Goal: Task Accomplishment & Management: Manage account settings

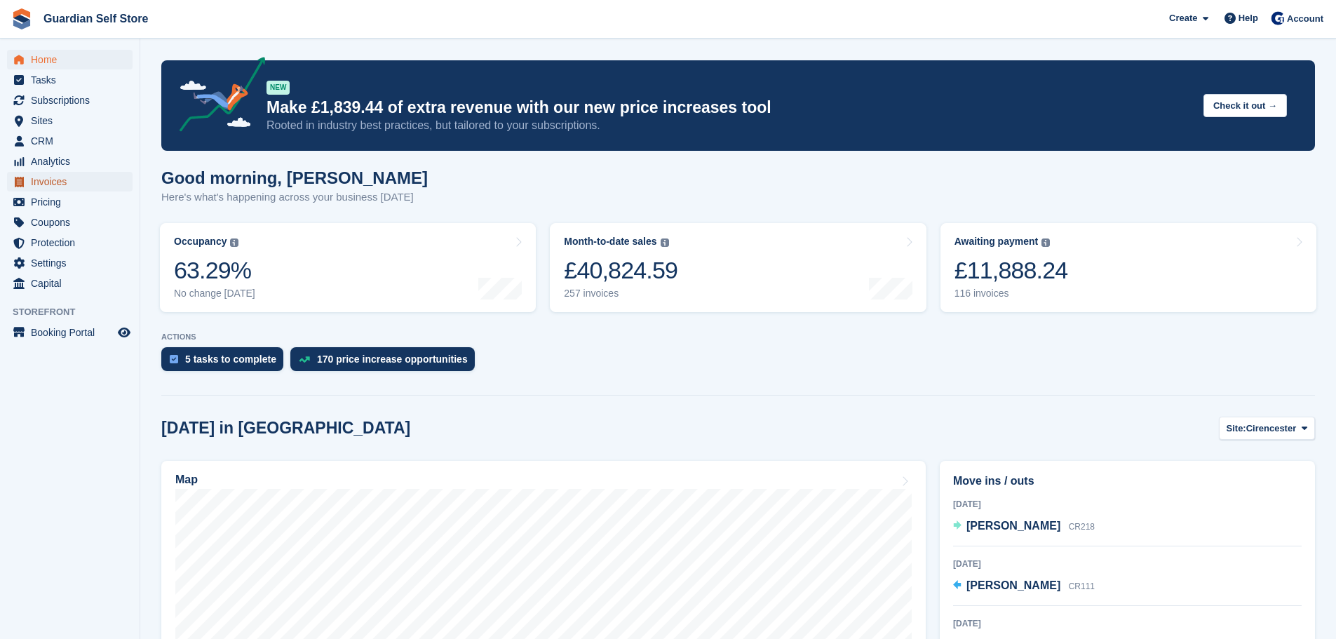
click at [69, 187] on span "Invoices" at bounding box center [73, 182] width 84 height 20
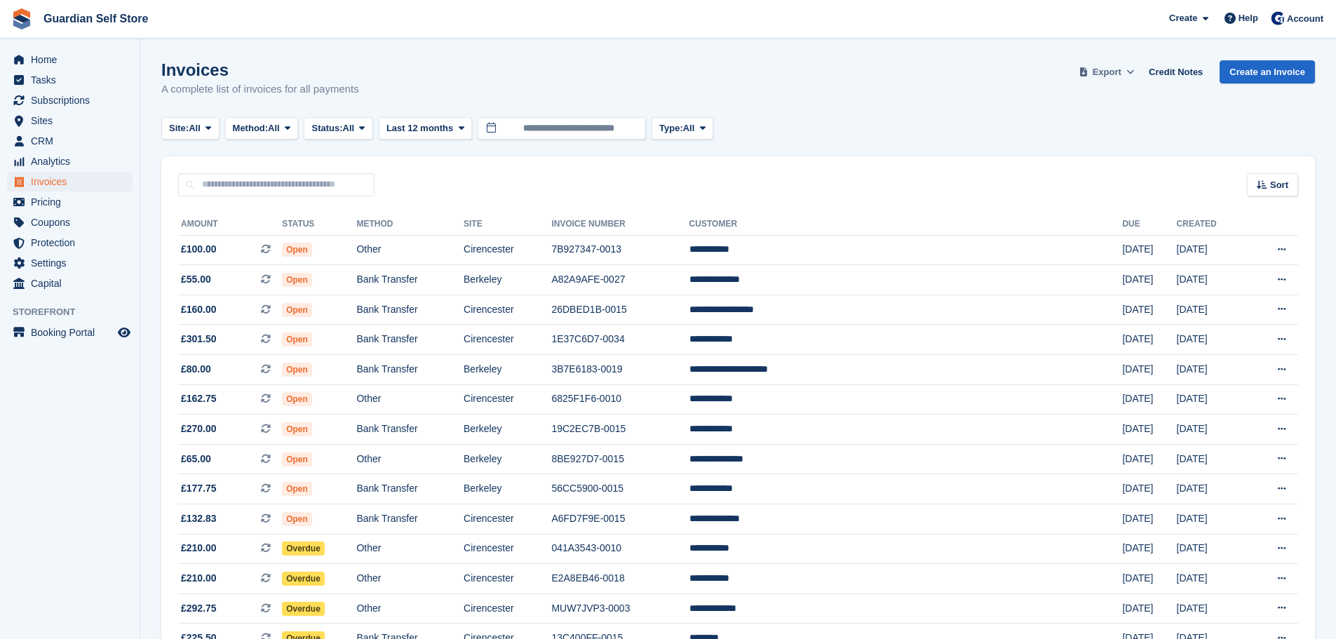
click at [1105, 67] on span "Export" at bounding box center [1107, 72] width 29 height 14
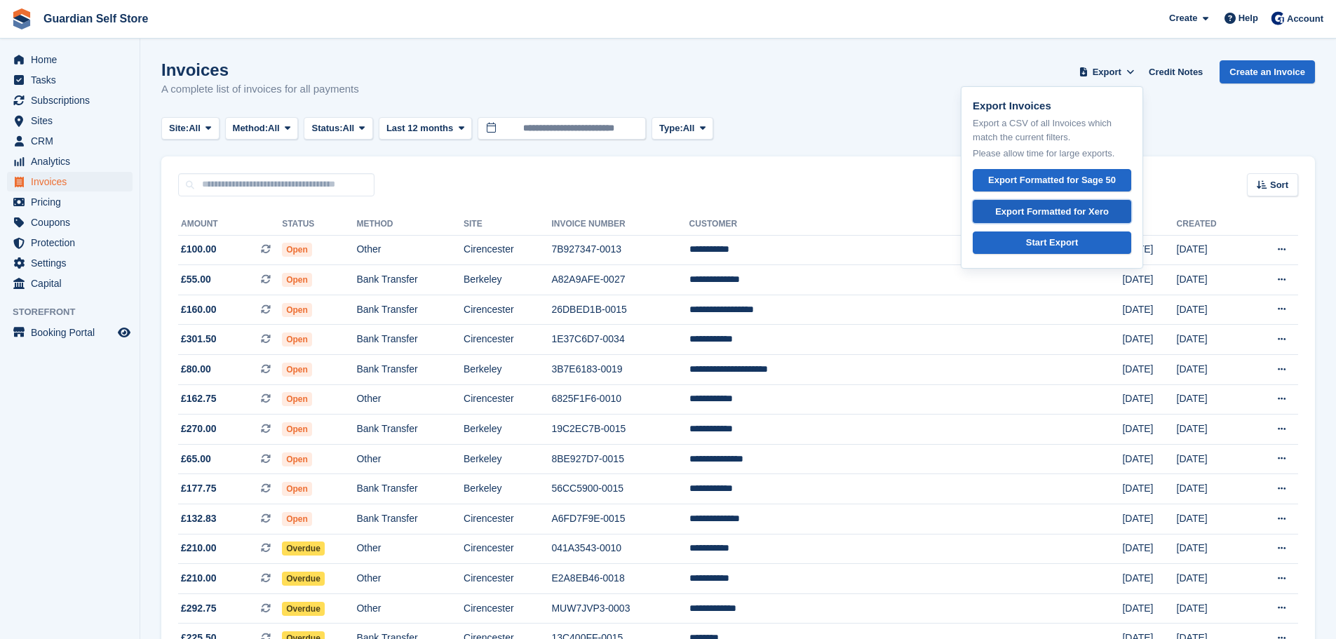
click at [1036, 212] on div "Export Formatted for Xero" at bounding box center [1052, 212] width 114 height 14
click at [62, 81] on span "Tasks" at bounding box center [73, 80] width 84 height 20
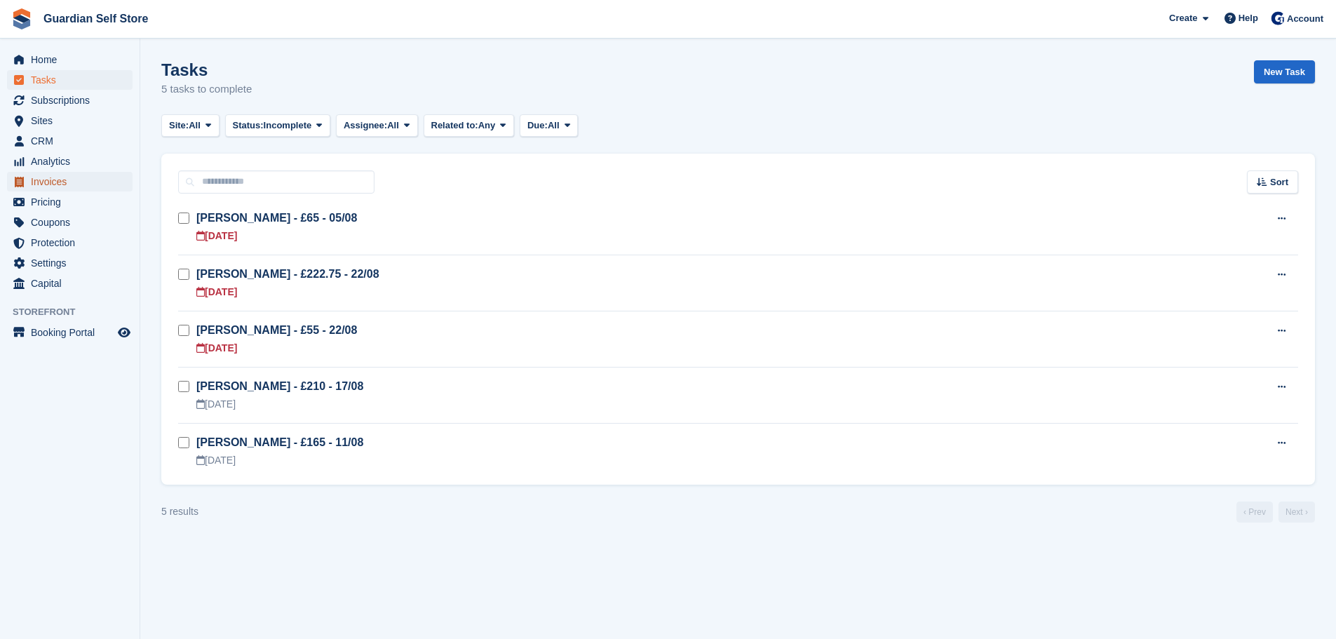
click at [59, 184] on span "Invoices" at bounding box center [73, 182] width 84 height 20
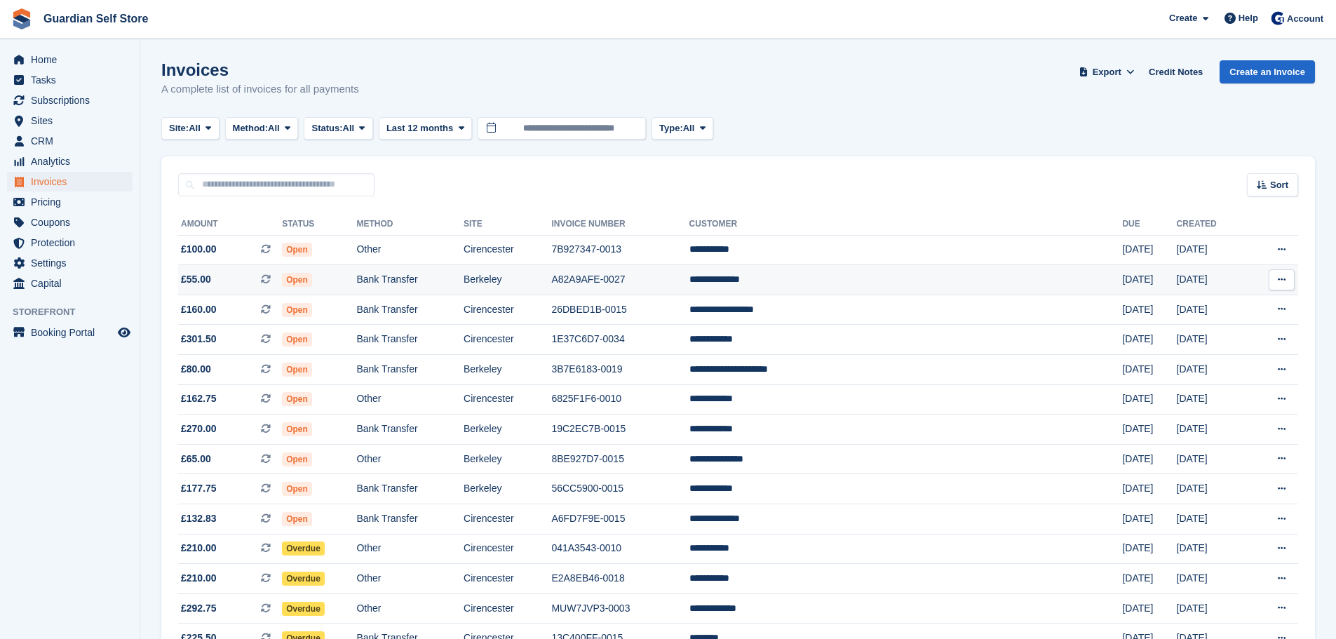
click at [551, 284] on td "Berkeley" at bounding box center [508, 280] width 88 height 30
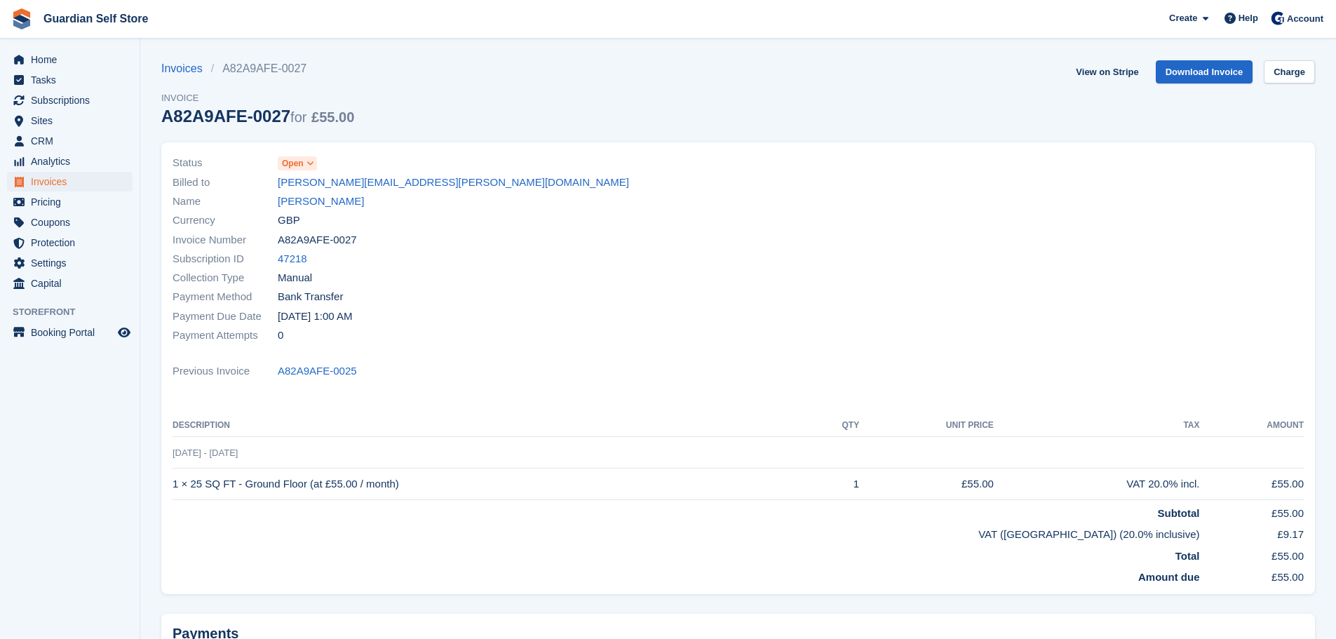
click at [311, 160] on icon at bounding box center [310, 163] width 8 height 8
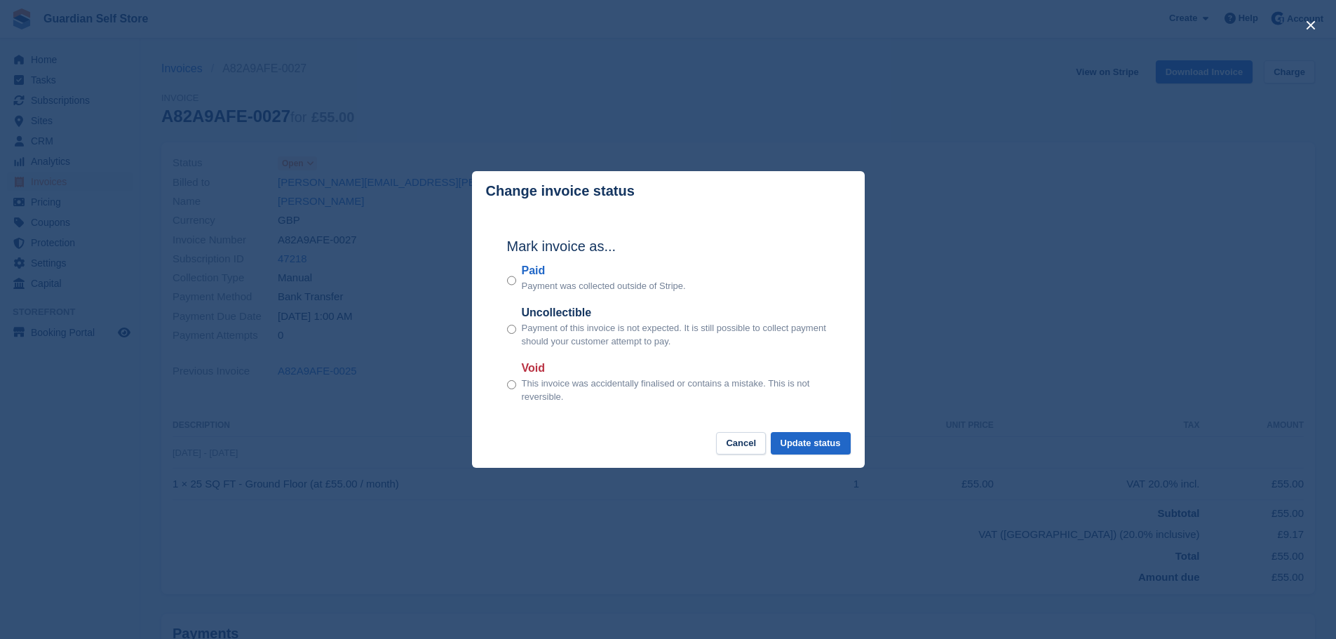
click at [541, 268] on label "Paid" at bounding box center [604, 270] width 164 height 17
click at [814, 438] on button "Update status" at bounding box center [811, 443] width 80 height 23
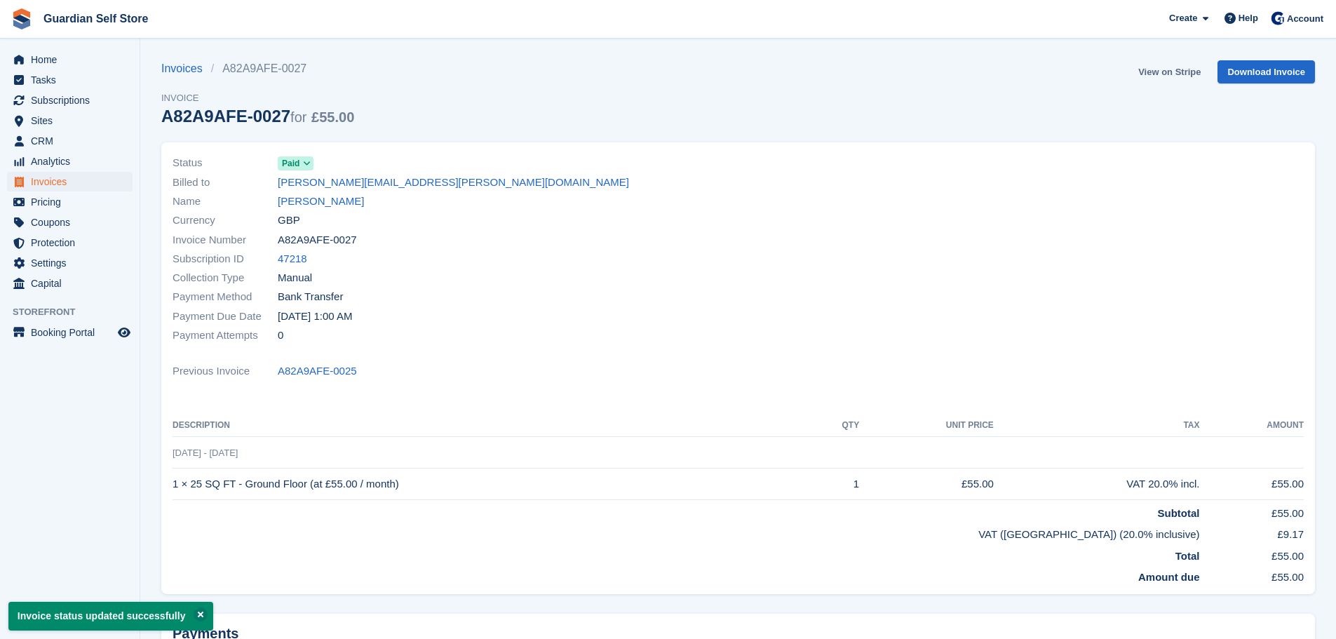
click at [1157, 74] on link "View on Stripe" at bounding box center [1170, 71] width 74 height 23
click at [58, 186] on span "Invoices" at bounding box center [73, 182] width 84 height 20
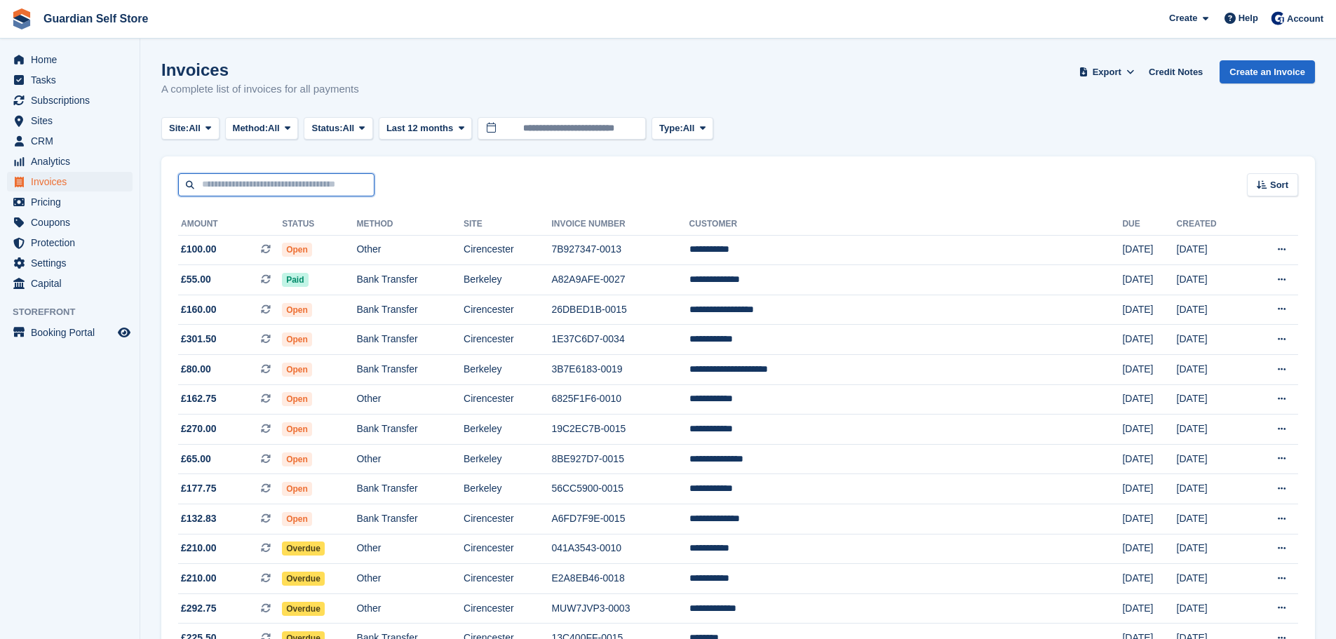
click at [280, 182] on input "text" at bounding box center [276, 184] width 196 height 23
type input "***"
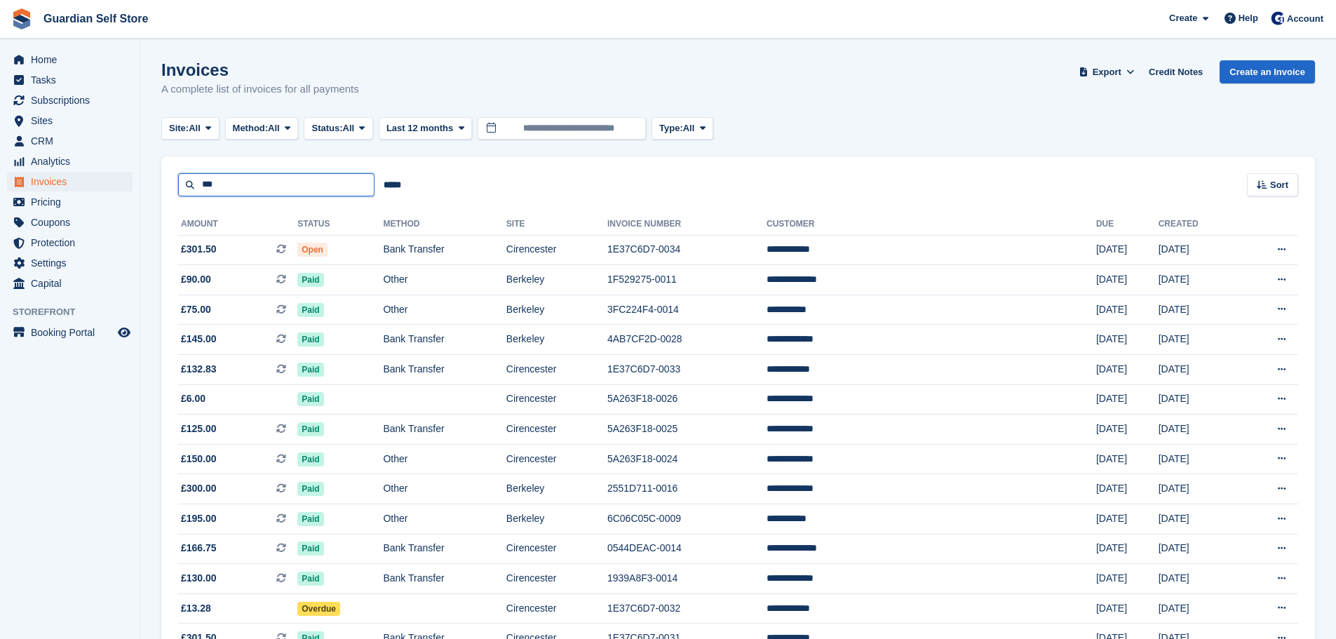
drag, startPoint x: 249, startPoint y: 182, endPoint x: 180, endPoint y: 147, distance: 76.8
type input "*****"
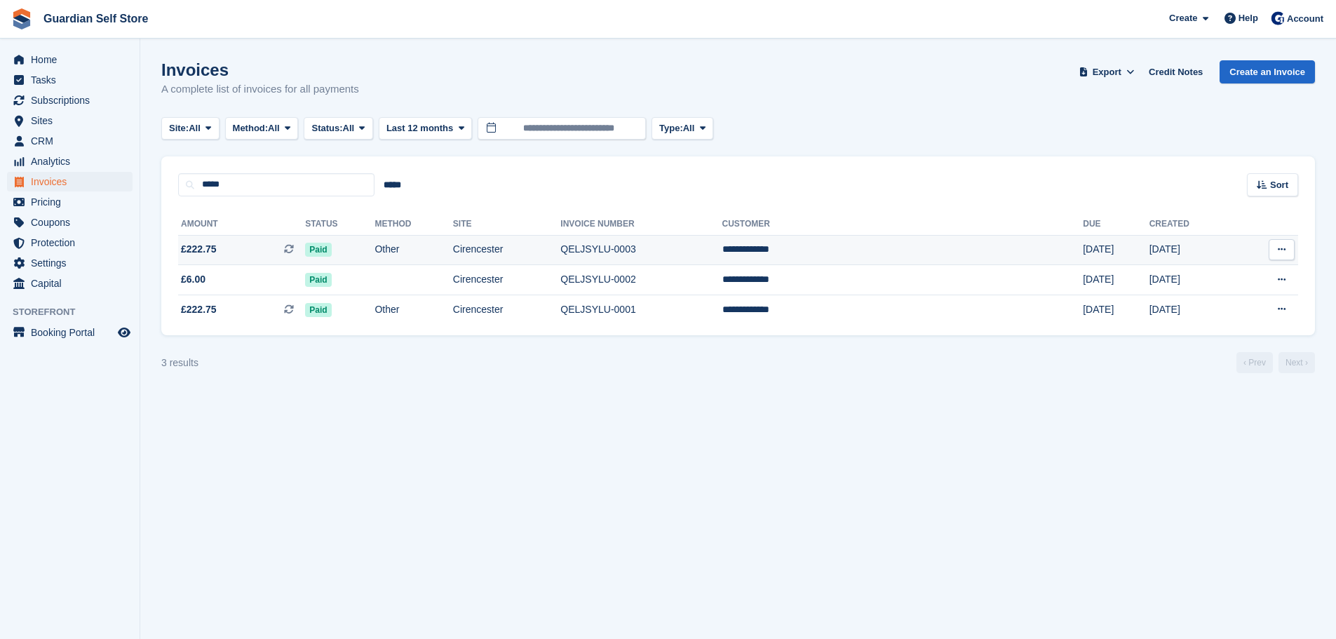
click at [273, 248] on span "£222.75 This is a recurring subscription invoice." at bounding box center [241, 249] width 127 height 15
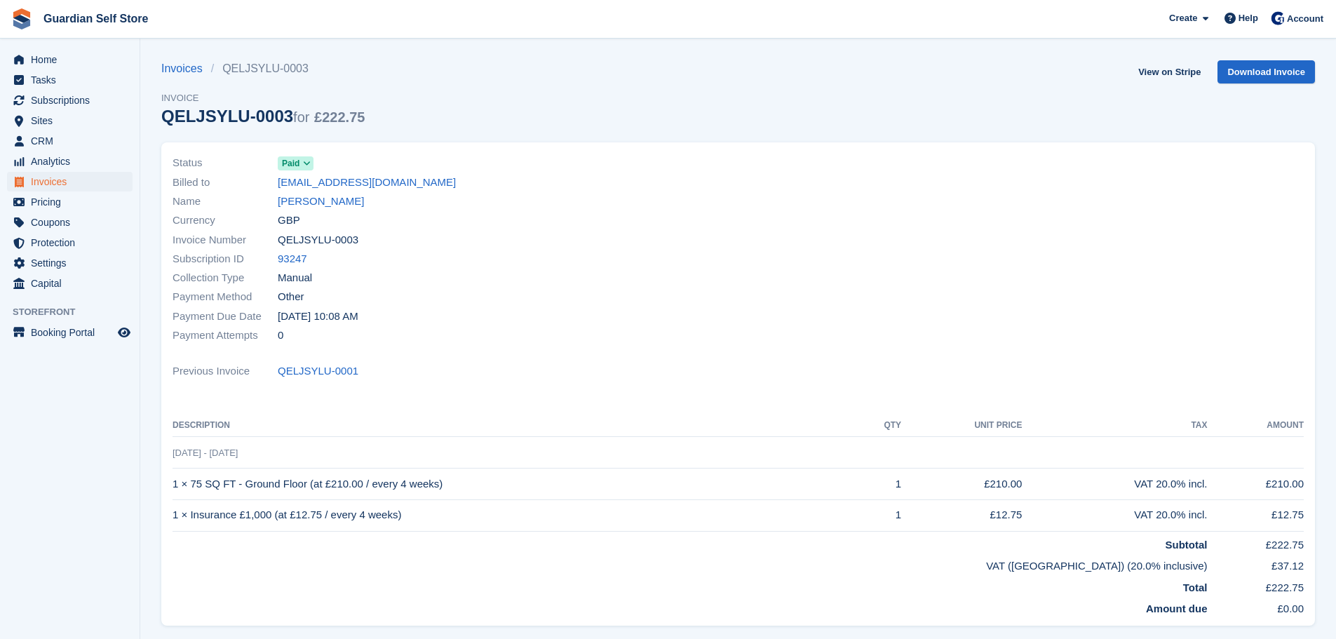
click at [320, 207] on link "Aaron Skinley" at bounding box center [321, 202] width 86 height 16
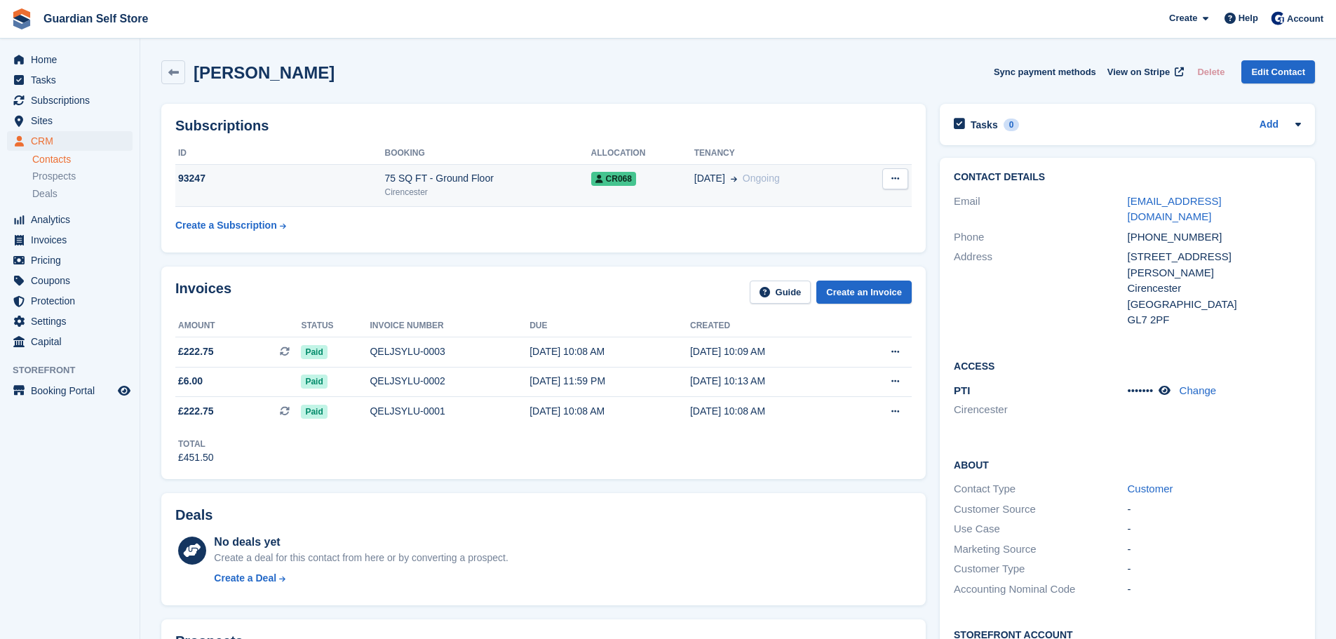
click at [349, 192] on td "93247" at bounding box center [280, 185] width 210 height 43
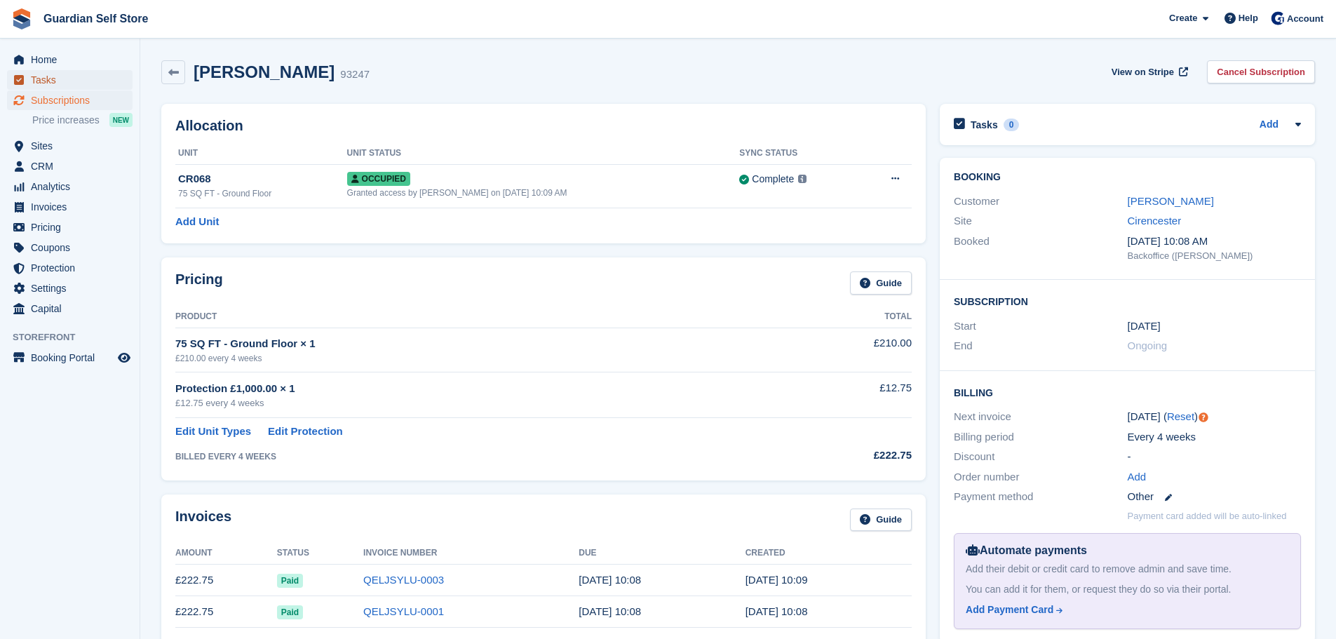
click at [56, 82] on span "Tasks" at bounding box center [73, 80] width 84 height 20
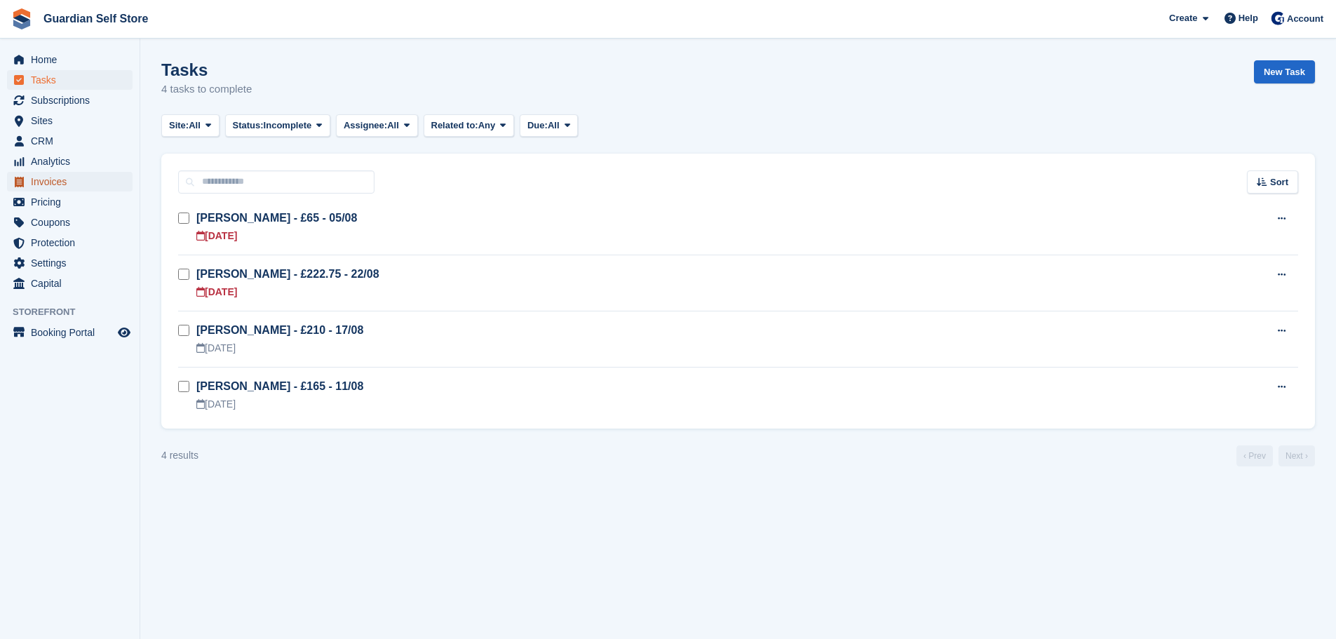
click at [48, 184] on span "Invoices" at bounding box center [73, 182] width 84 height 20
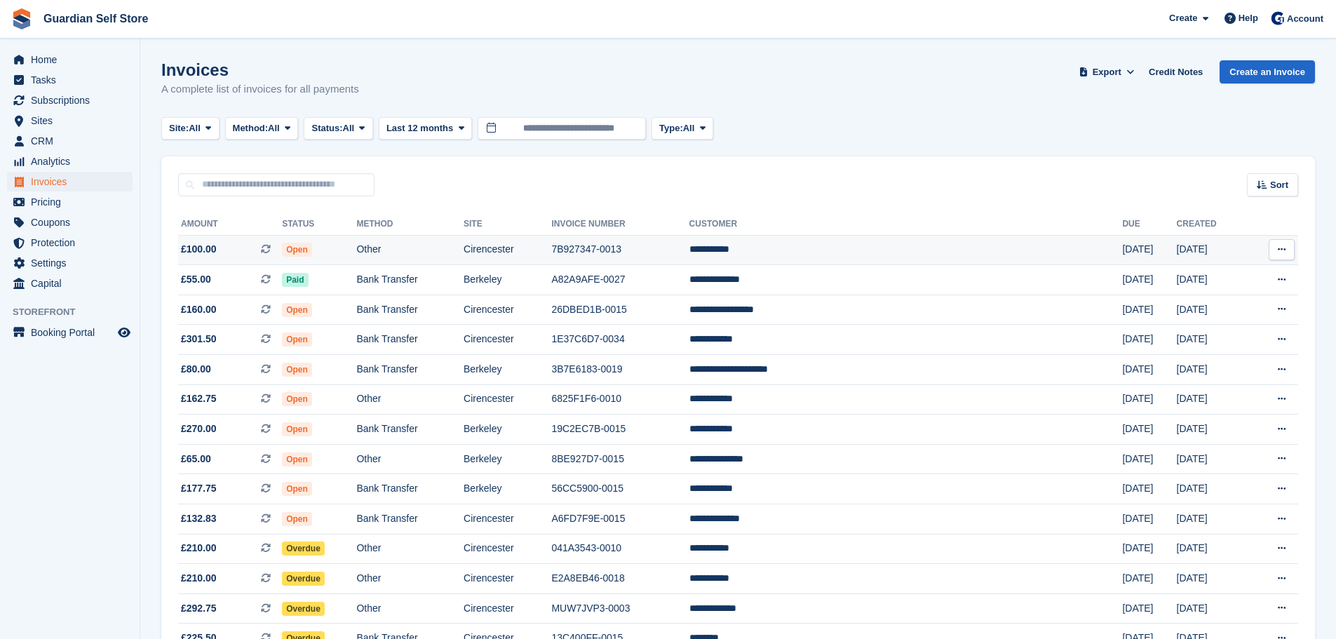
click at [1005, 259] on td "**********" at bounding box center [905, 250] width 433 height 30
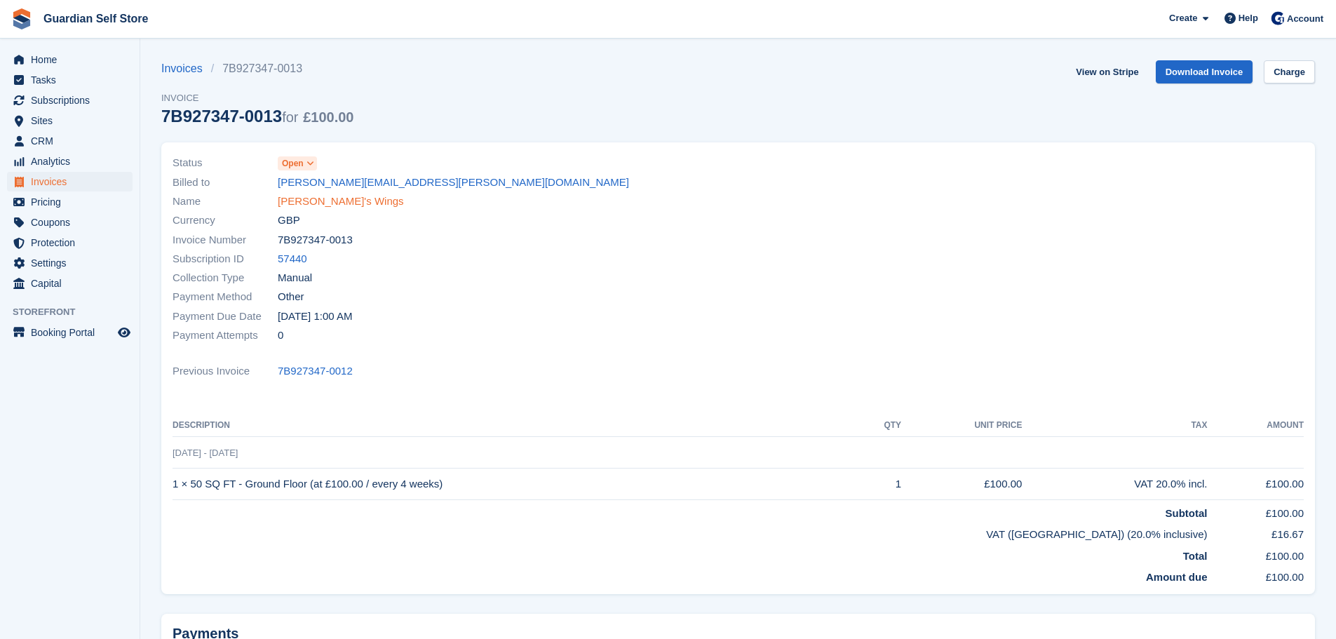
click at [303, 196] on link "[PERSON_NAME]'s Wings" at bounding box center [341, 202] width 126 height 16
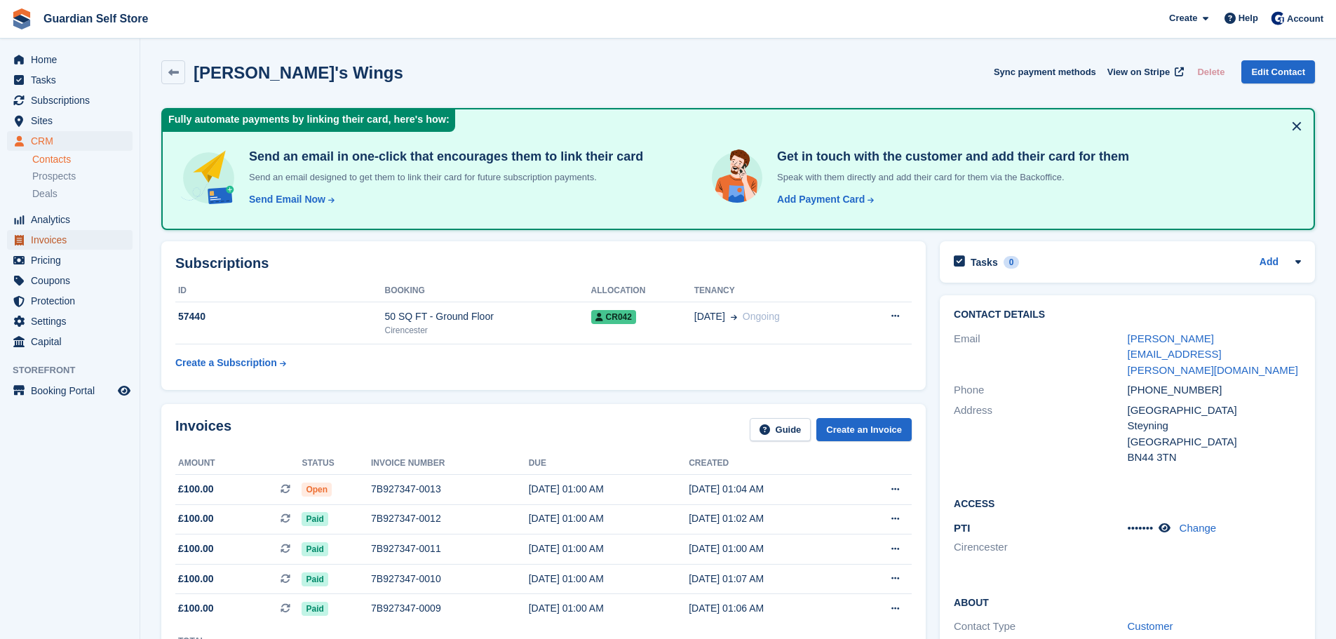
click at [113, 231] on span "Invoices" at bounding box center [73, 240] width 84 height 20
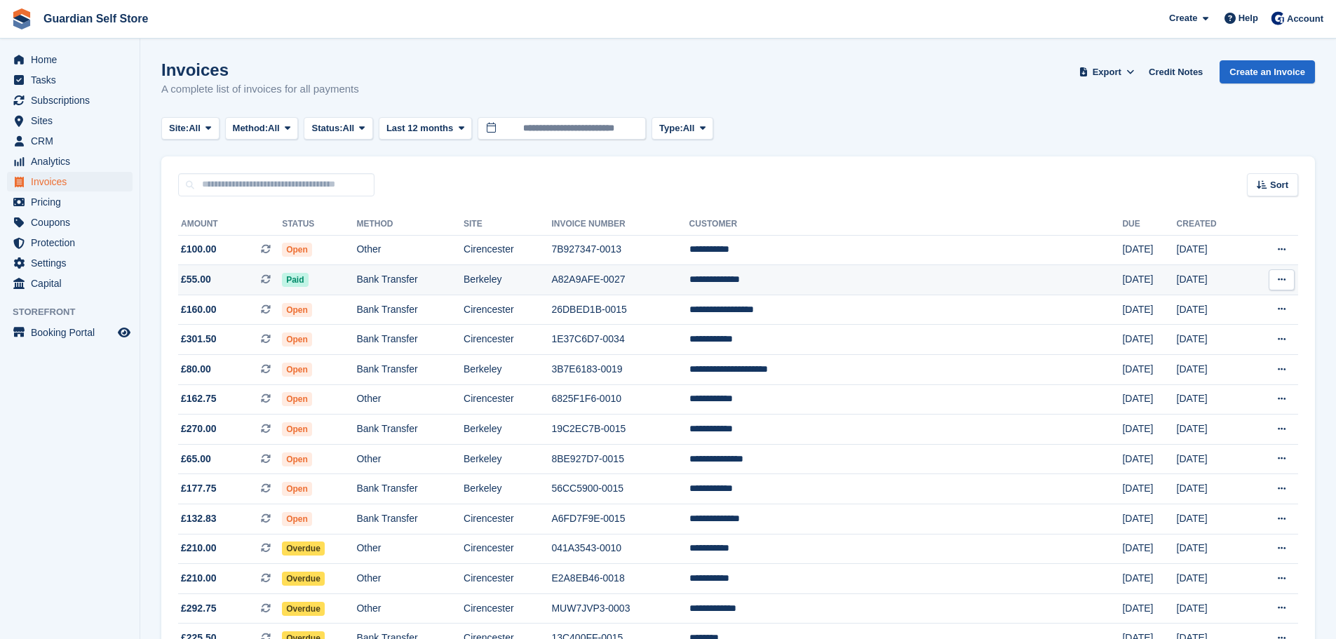
click at [279, 281] on span "£55.00 This is a recurring subscription invoice." at bounding box center [230, 279] width 104 height 15
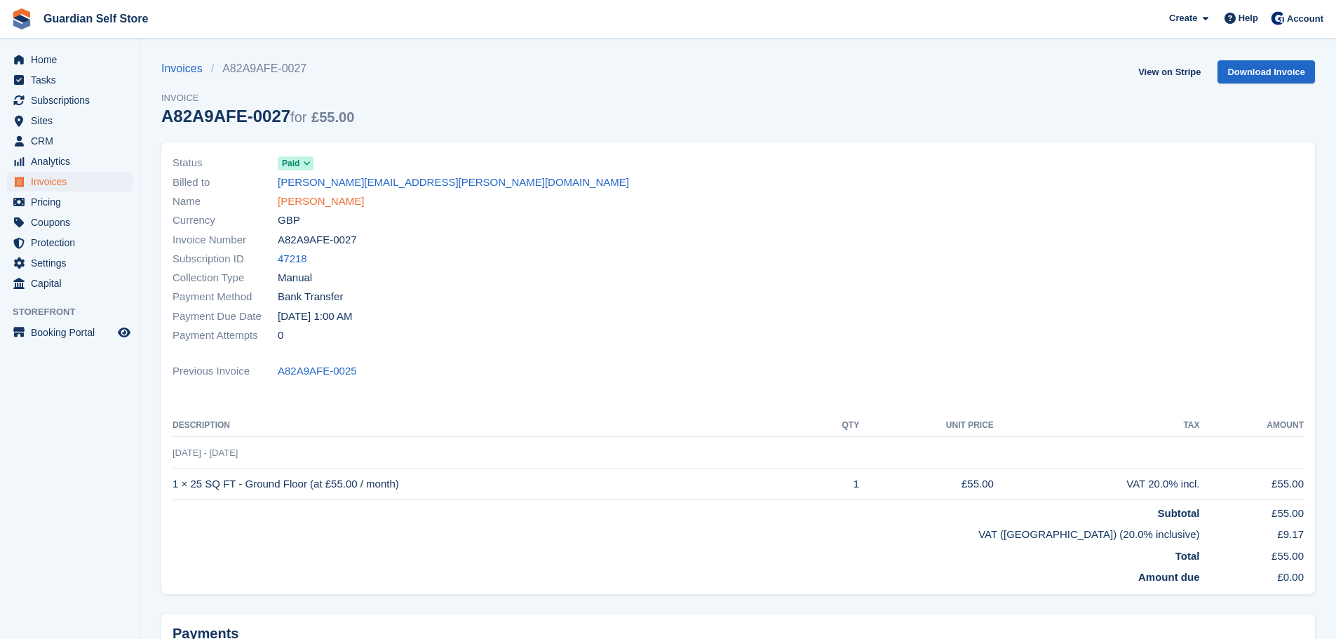
click at [298, 201] on link "[PERSON_NAME]" at bounding box center [321, 202] width 86 height 16
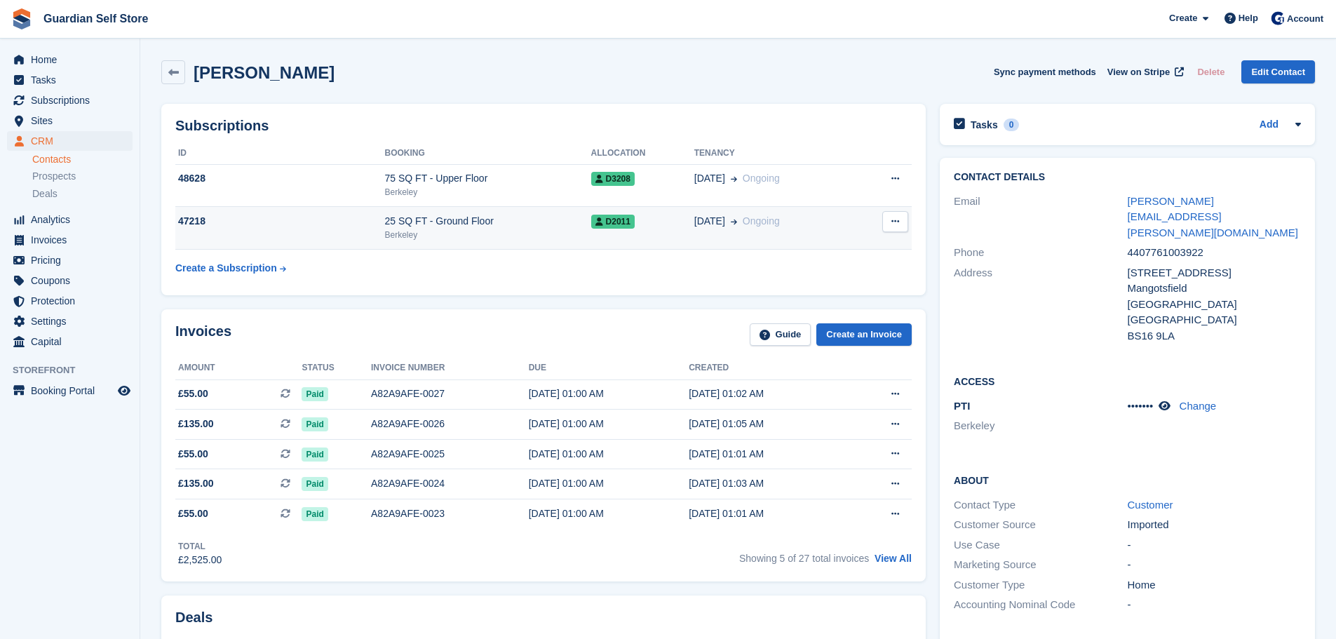
click at [397, 225] on div "25 SQ FT - Ground Floor" at bounding box center [488, 221] width 206 height 15
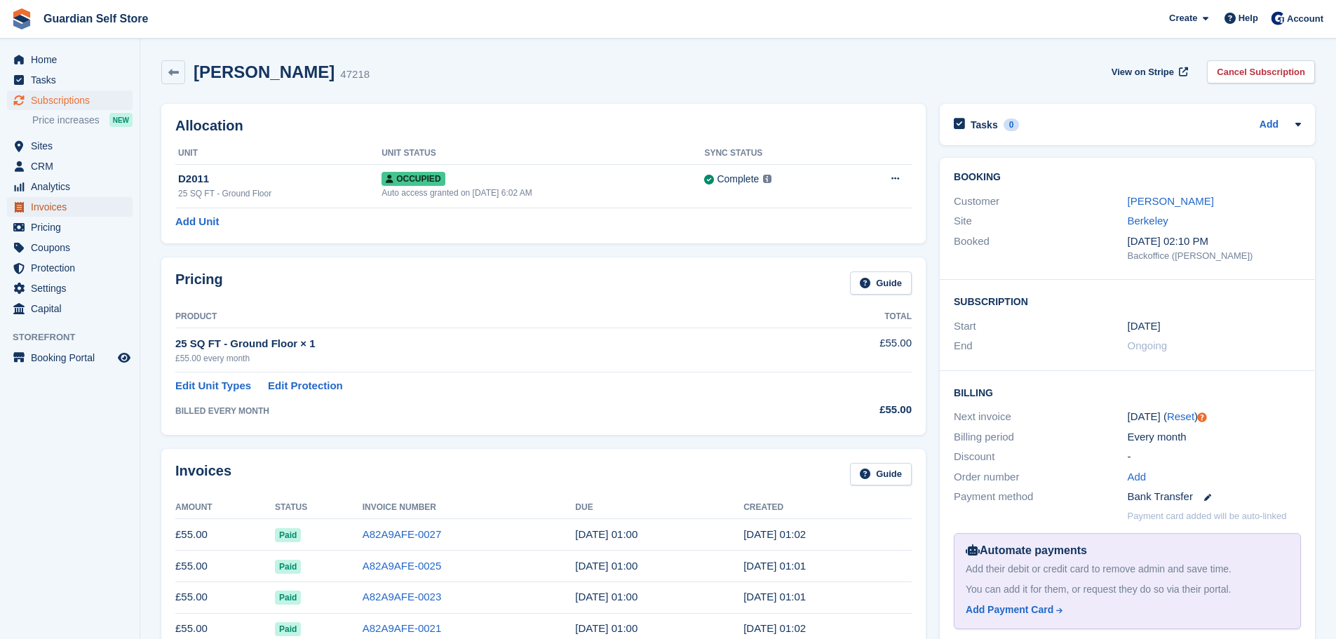
click at [81, 206] on span "Invoices" at bounding box center [73, 207] width 84 height 20
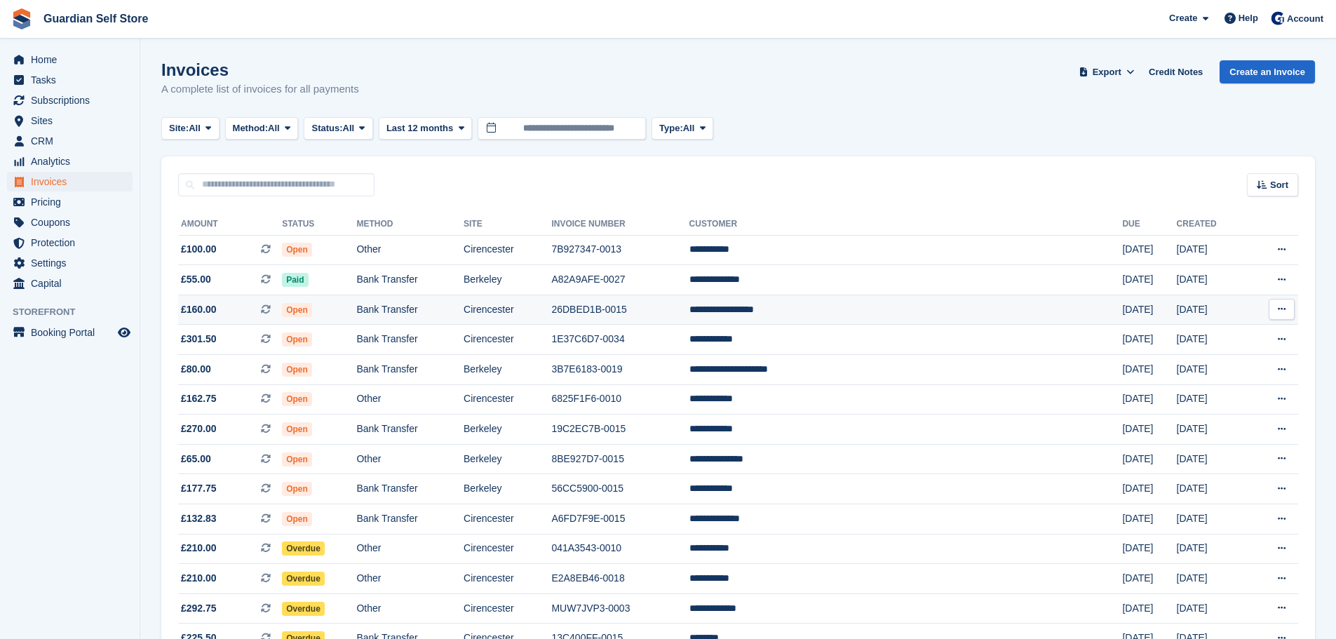
click at [263, 303] on span "£160.00 This is a recurring subscription invoice." at bounding box center [230, 309] width 104 height 15
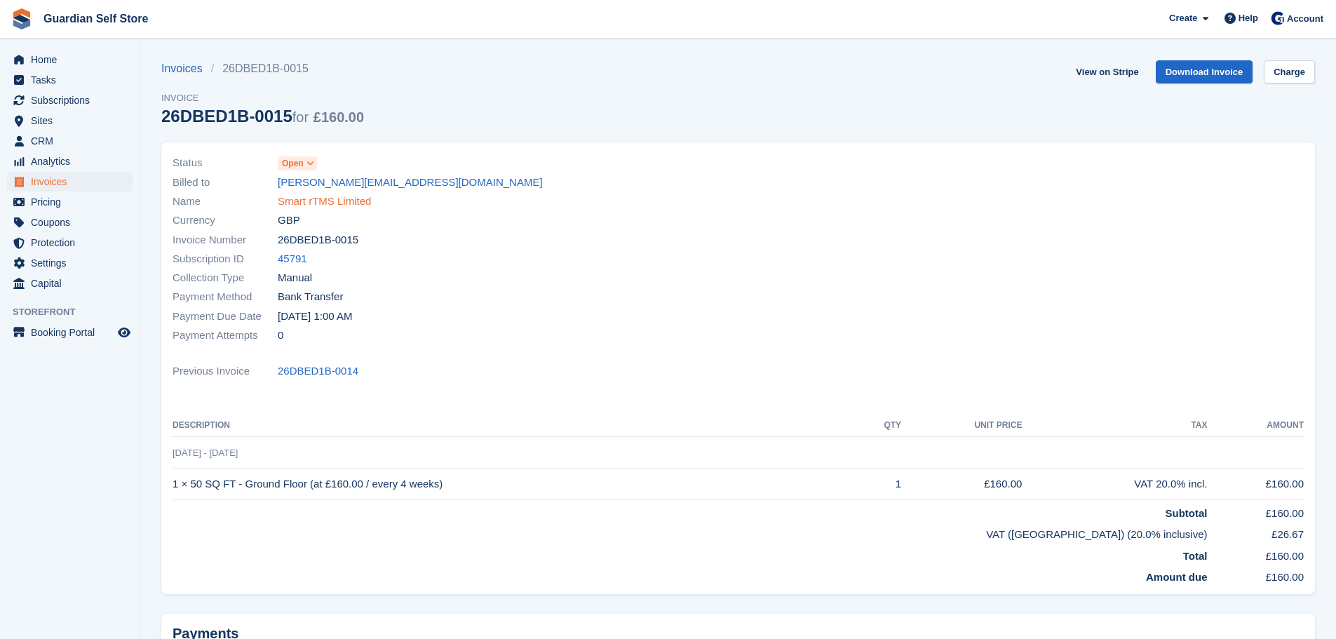
click at [292, 208] on link "Smart rTMS Limited" at bounding box center [324, 202] width 93 height 16
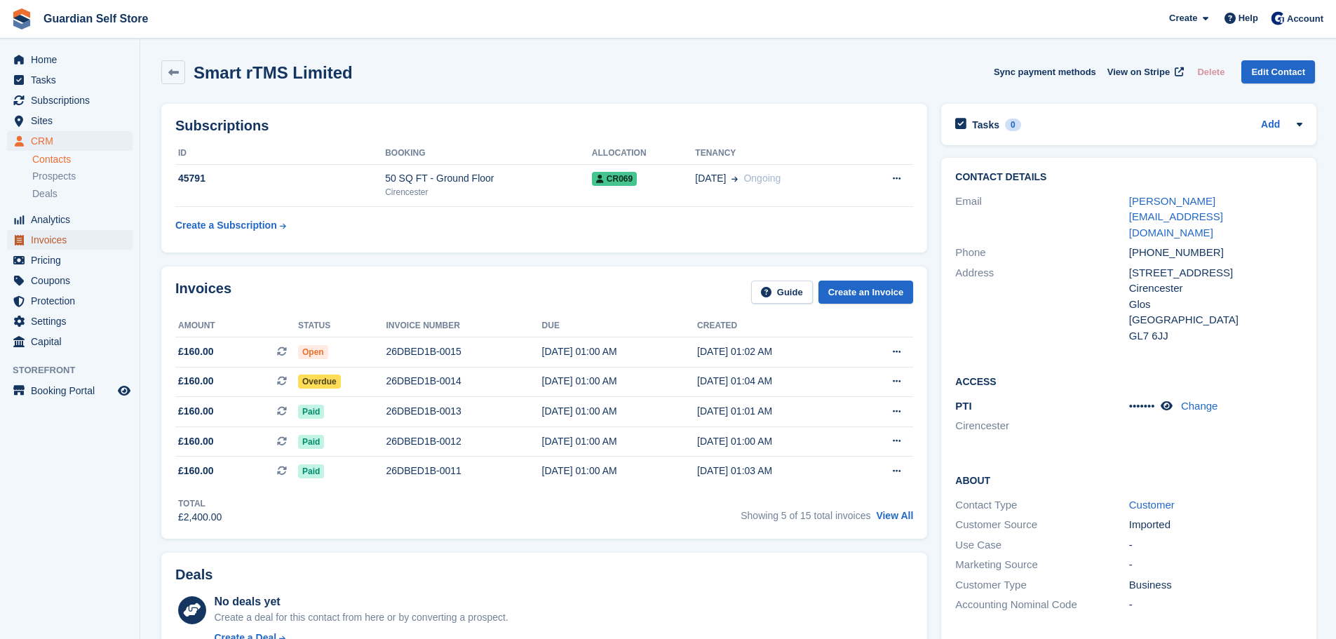
click at [53, 239] on span "Invoices" at bounding box center [73, 240] width 84 height 20
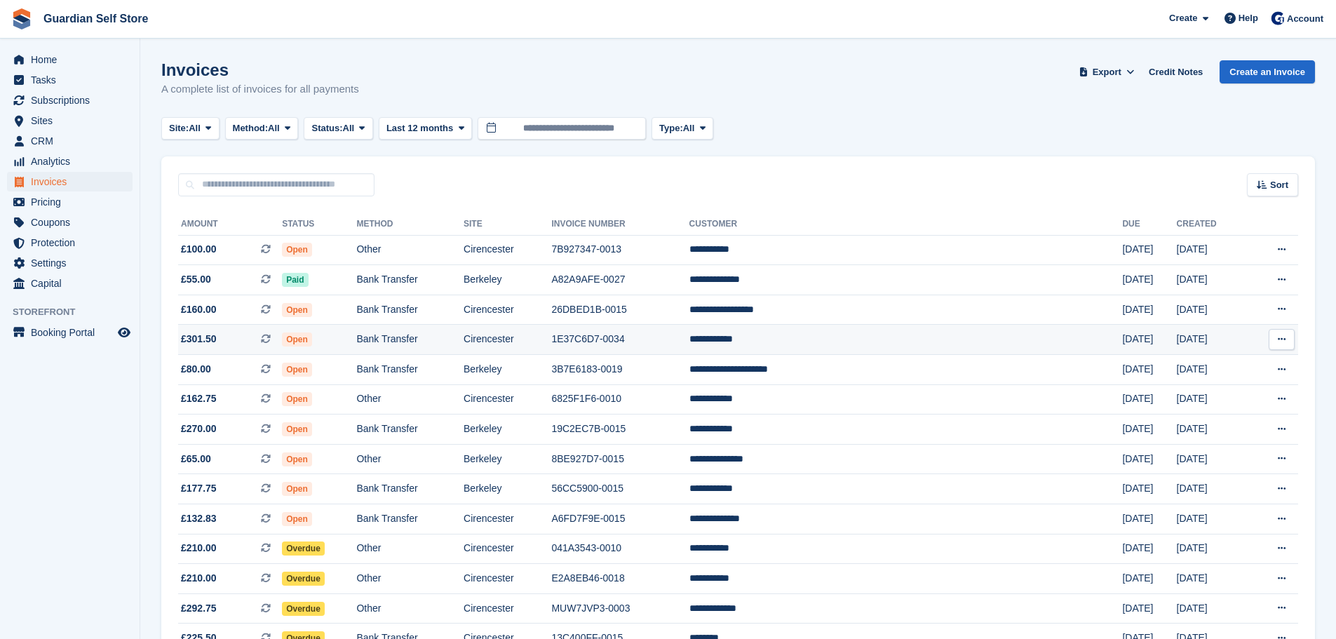
click at [312, 335] on span "Open" at bounding box center [297, 339] width 30 height 14
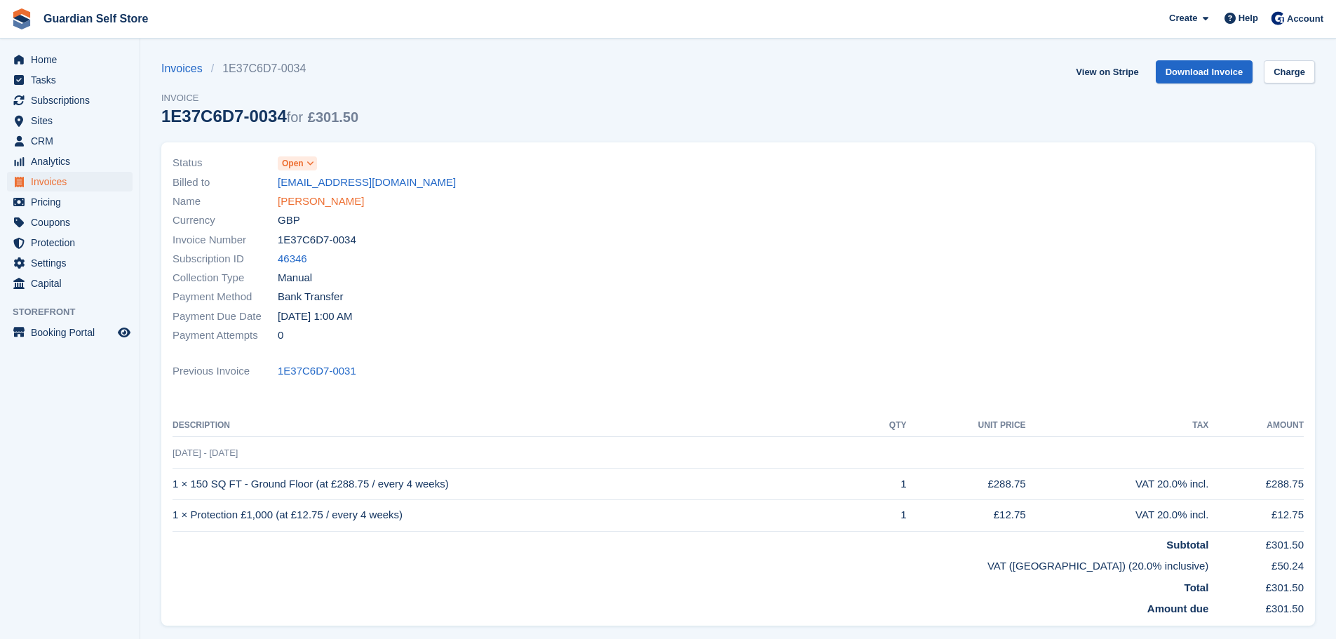
click at [295, 197] on link "Keith Spicer" at bounding box center [321, 202] width 86 height 16
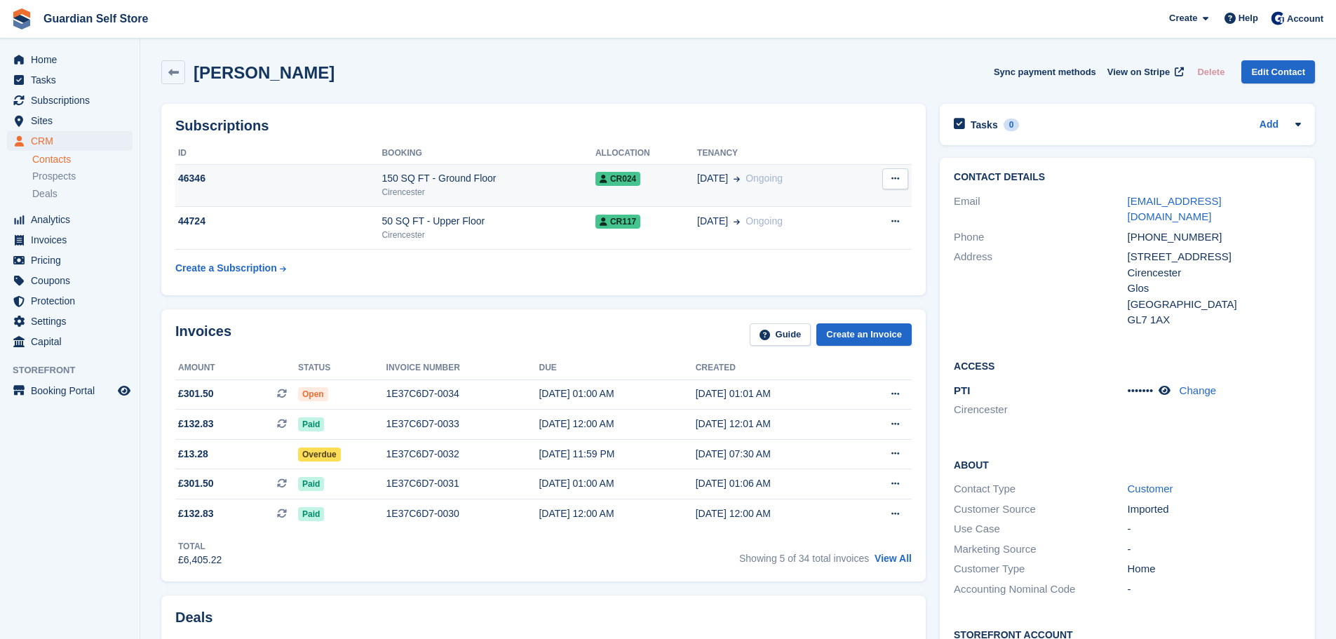
click at [368, 195] on td "46346" at bounding box center [278, 185] width 206 height 43
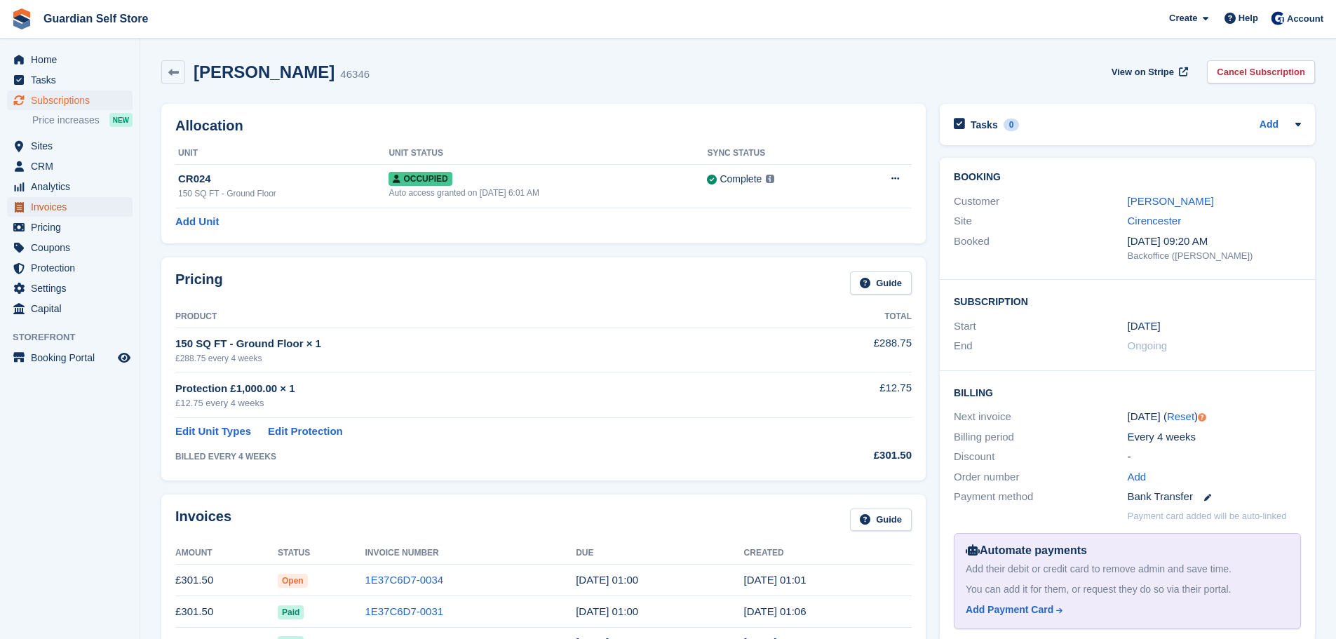
click at [43, 210] on span "Invoices" at bounding box center [73, 207] width 84 height 20
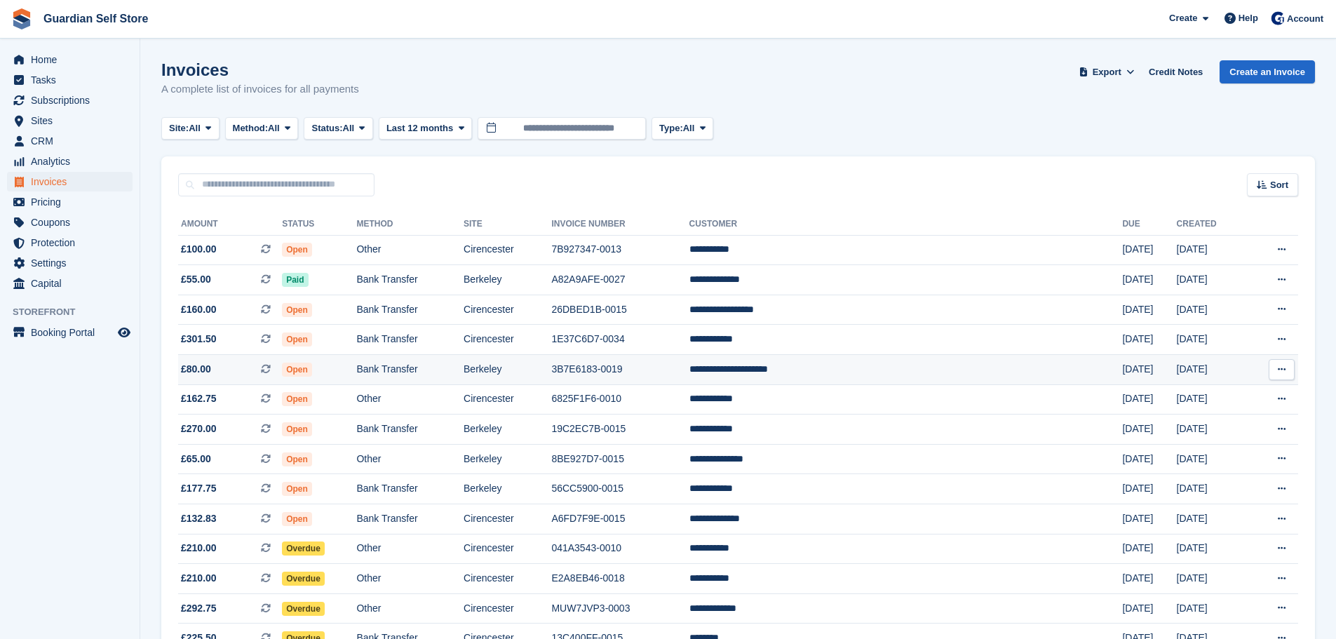
click at [689, 376] on td "3B7E6183-0019" at bounding box center [619, 370] width 137 height 30
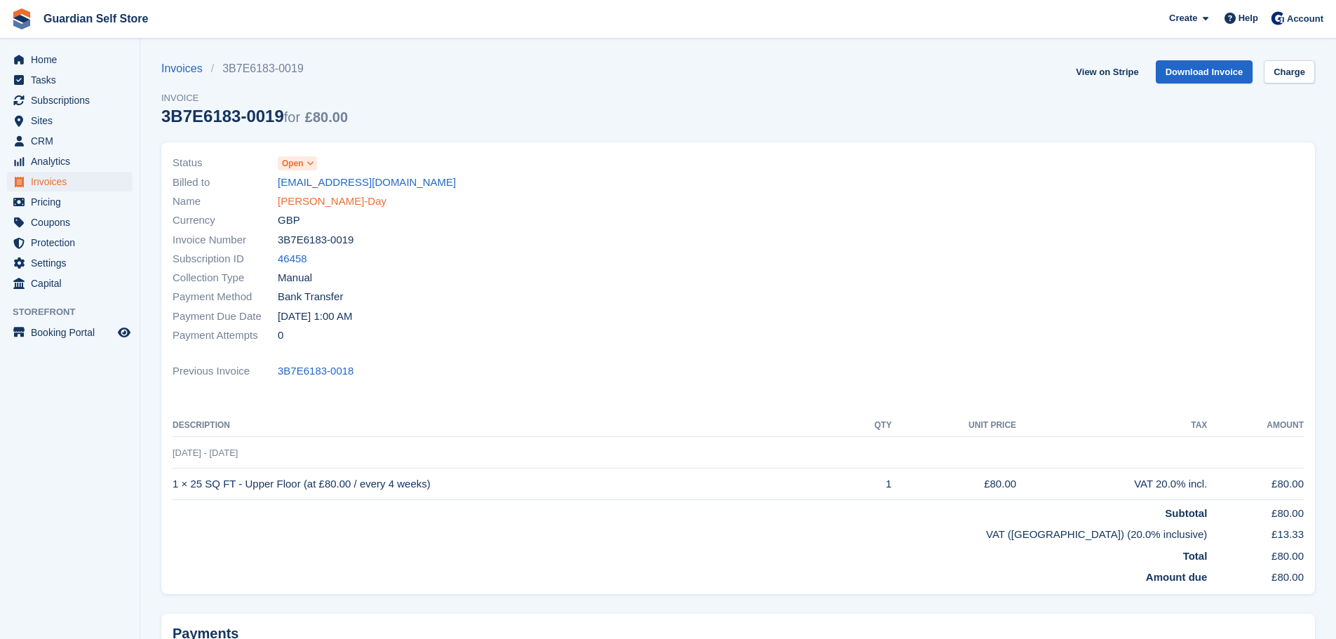
click at [328, 204] on link "Christopher Burman-Day" at bounding box center [332, 202] width 109 height 16
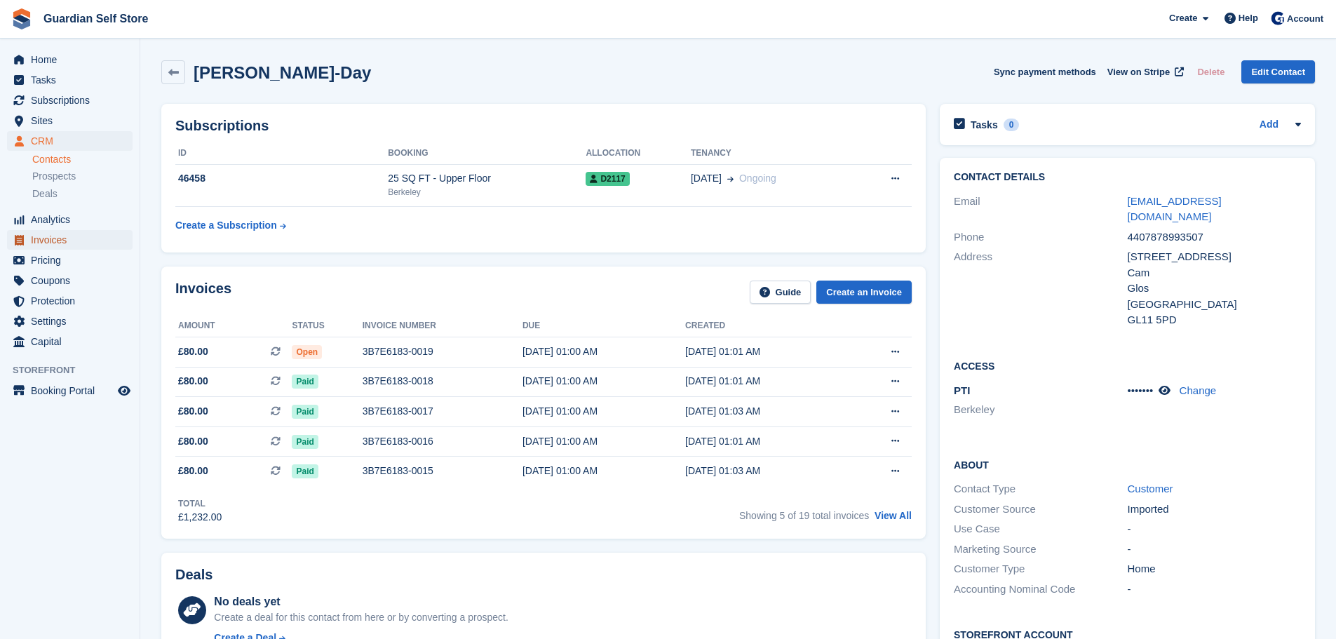
click at [52, 240] on span "Invoices" at bounding box center [73, 240] width 84 height 20
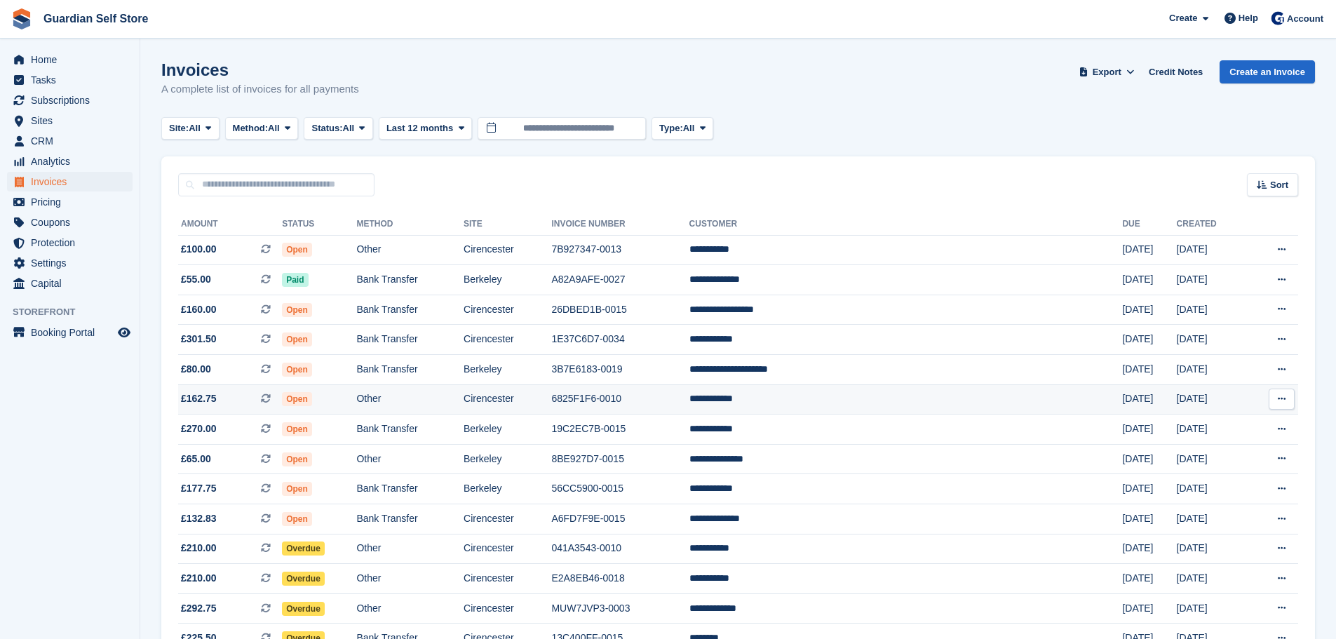
click at [683, 400] on td "6825F1F6-0010" at bounding box center [619, 399] width 137 height 30
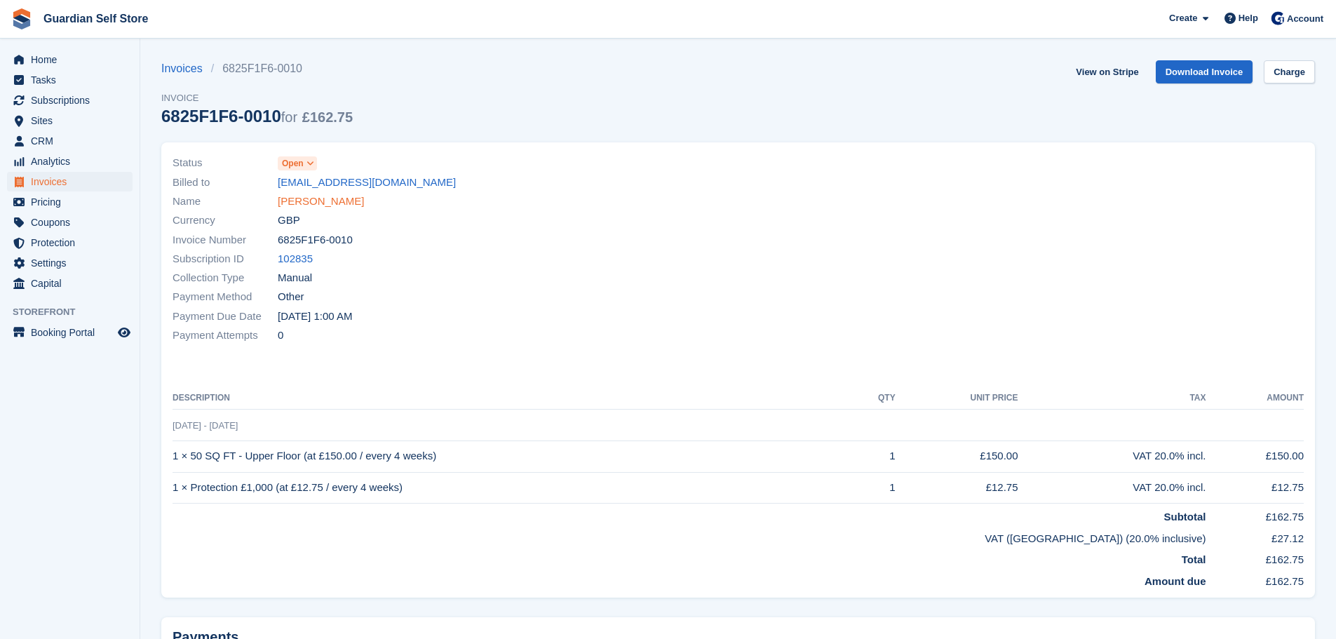
click at [316, 202] on link "[PERSON_NAME]" at bounding box center [321, 202] width 86 height 16
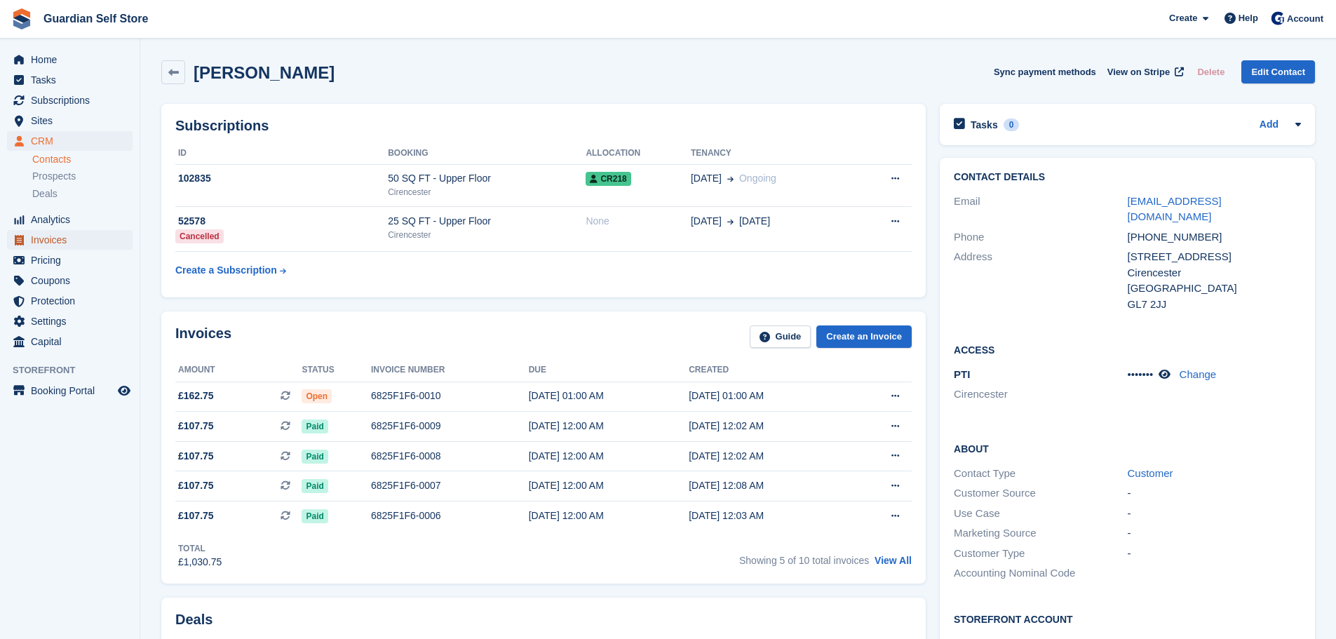
click at [80, 241] on span "Invoices" at bounding box center [73, 240] width 84 height 20
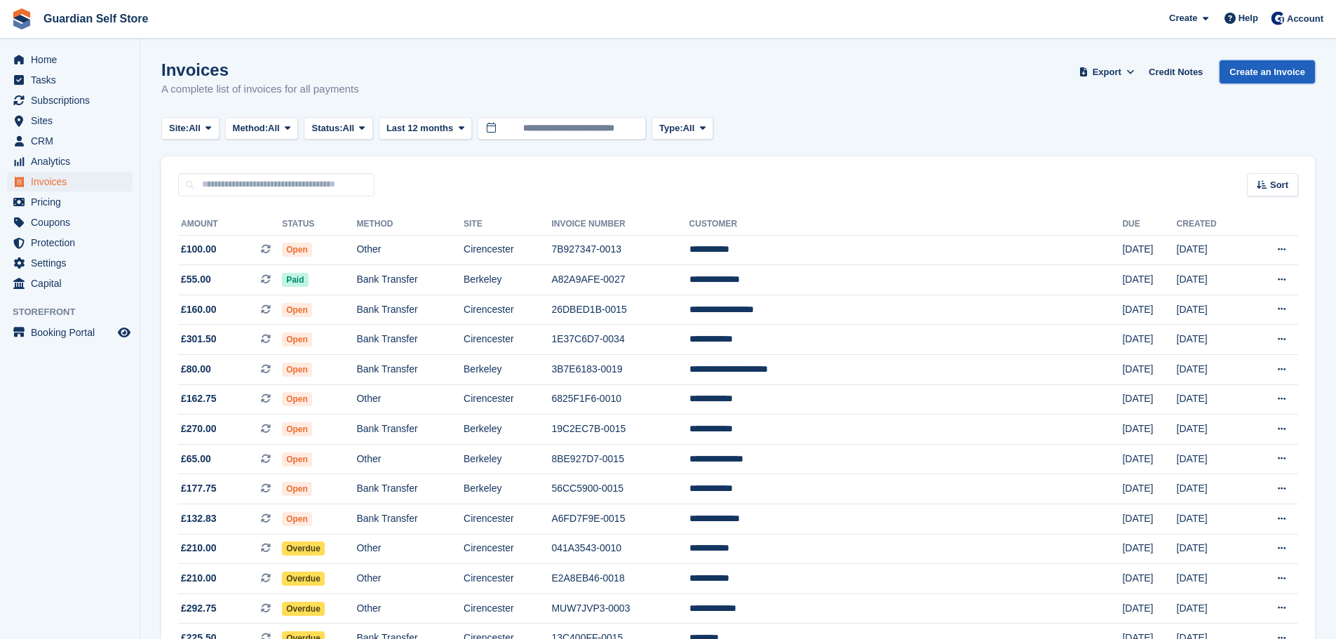
click at [1233, 68] on link "Create an Invoice" at bounding box center [1266, 71] width 95 height 23
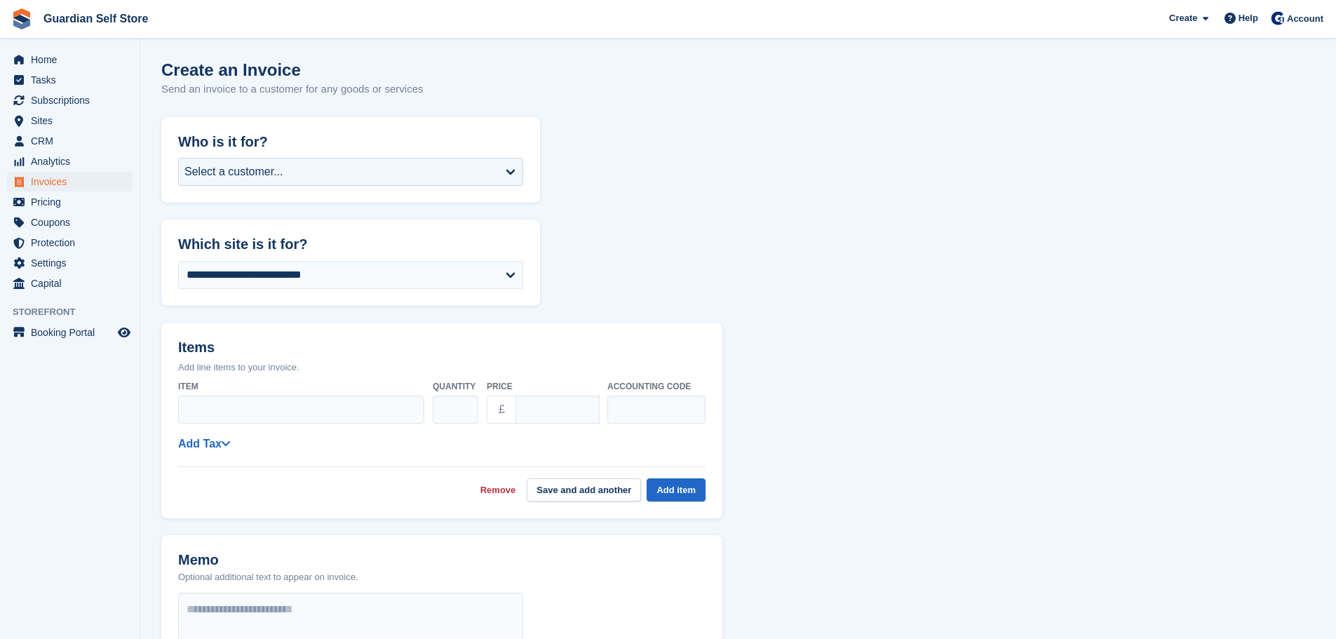
click at [425, 166] on div "Select a customer..." at bounding box center [350, 172] width 345 height 28
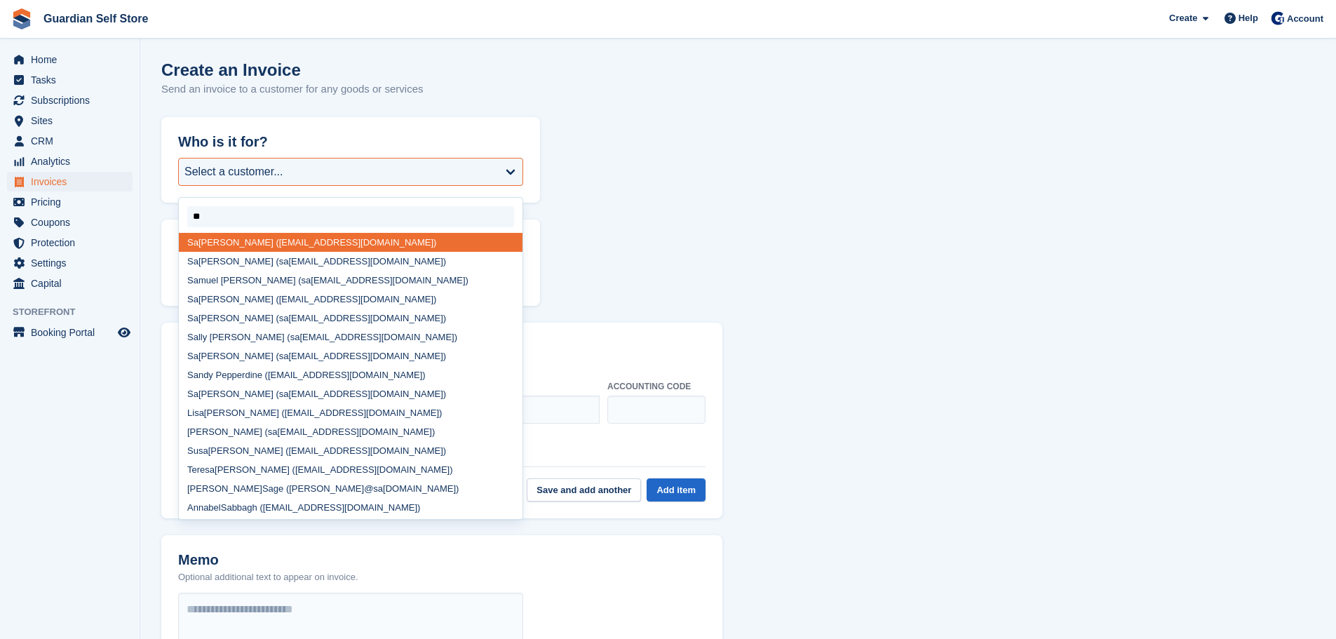
type input "***"
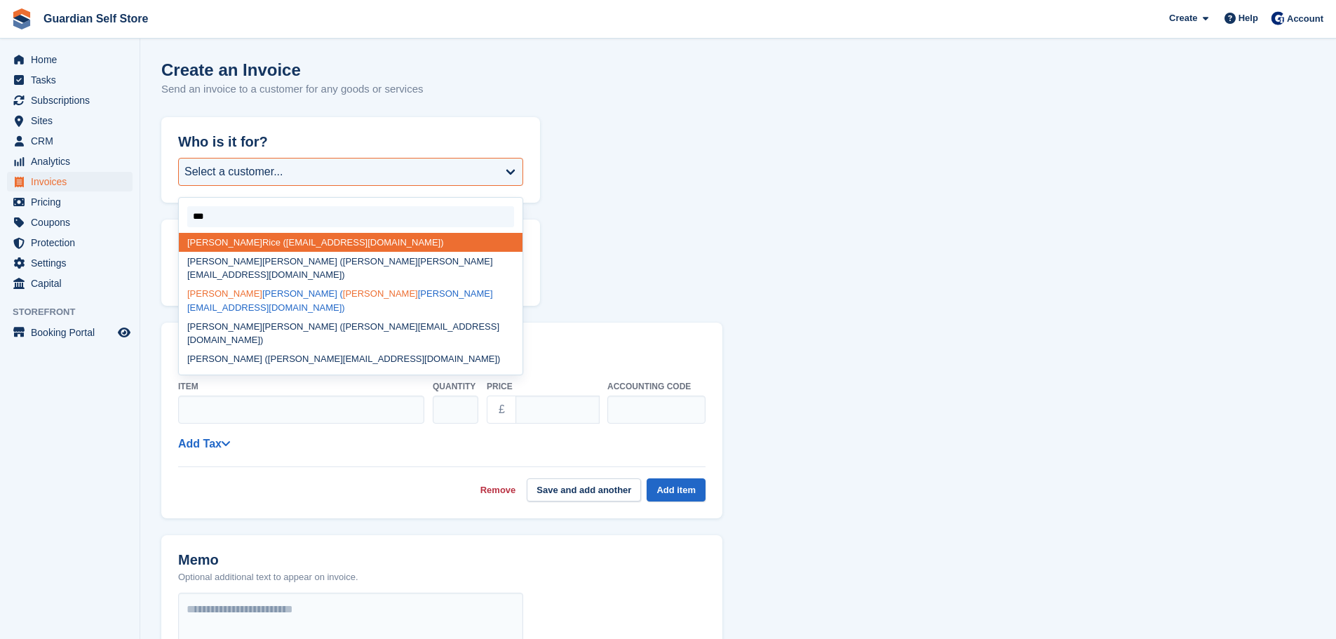
click at [243, 285] on div "[PERSON_NAME] [PERSON_NAME] ( sam [EMAIL_ADDRESS][DOMAIN_NAME])" at bounding box center [351, 301] width 344 height 33
select select "*****"
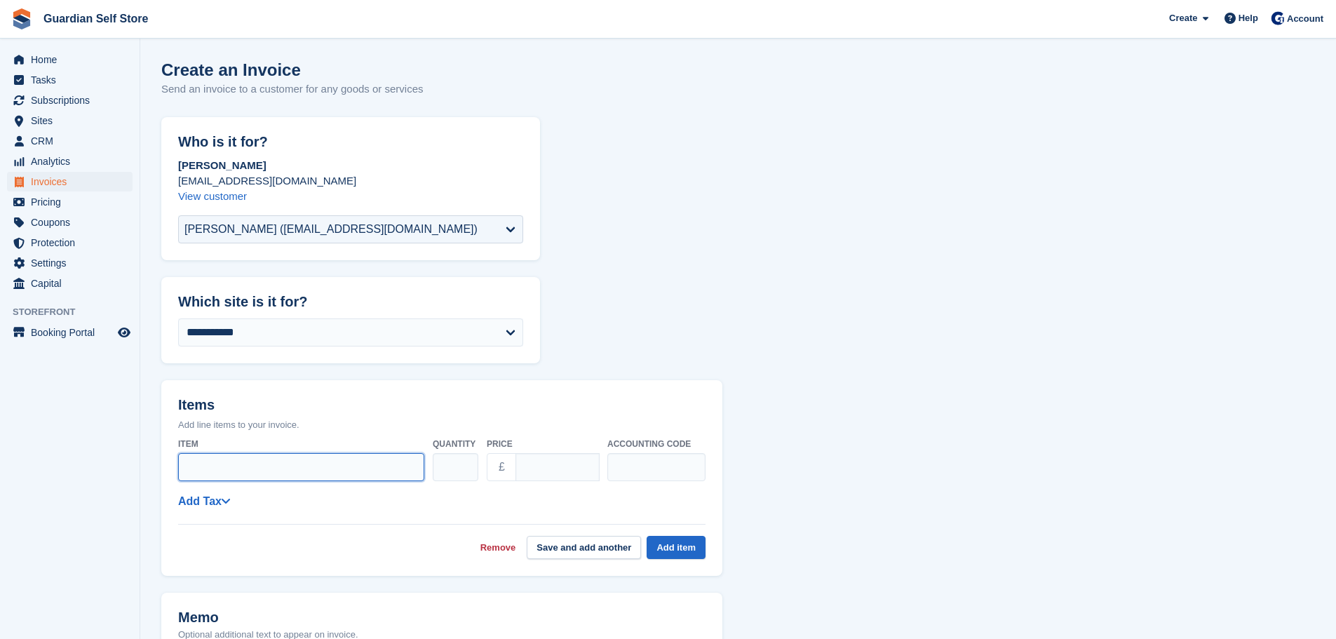
click at [232, 464] on input "Item" at bounding box center [301, 467] width 246 height 28
type input "*"
type input "**********"
drag, startPoint x: 559, startPoint y: 464, endPoint x: 511, endPoint y: 454, distance: 49.5
click at [511, 454] on div "£ ****" at bounding box center [543, 467] width 112 height 28
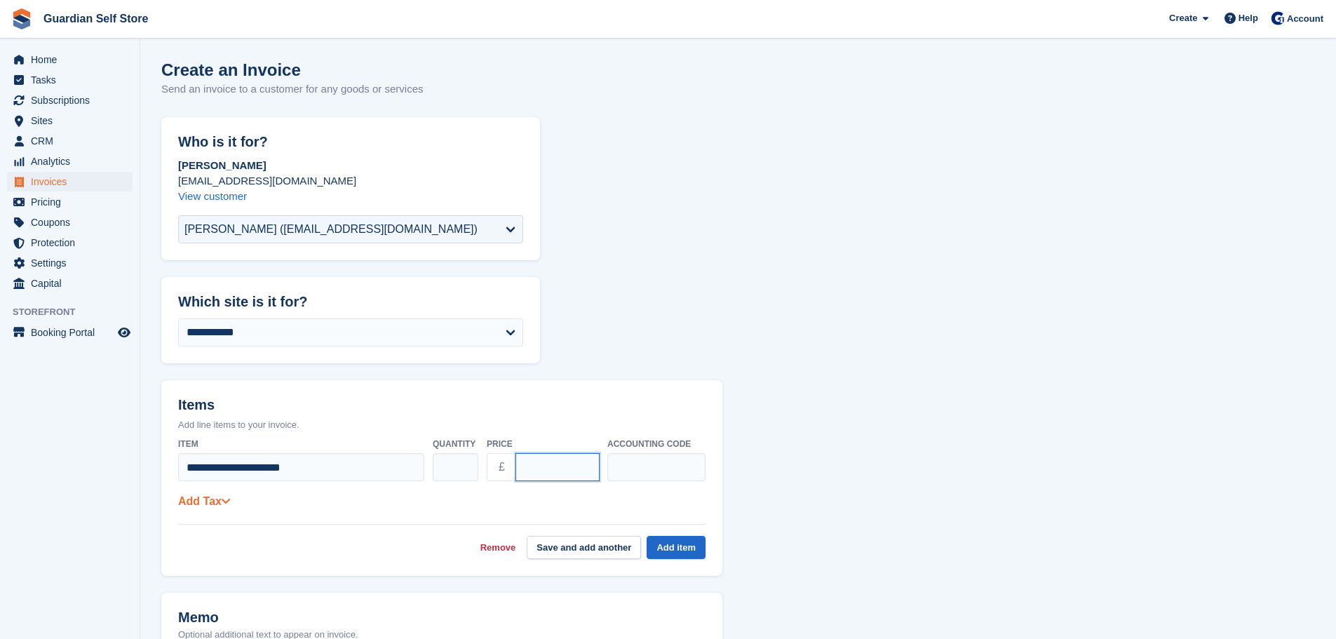
type input "*"
click at [215, 507] on link "Add Tax" at bounding box center [204, 501] width 52 height 12
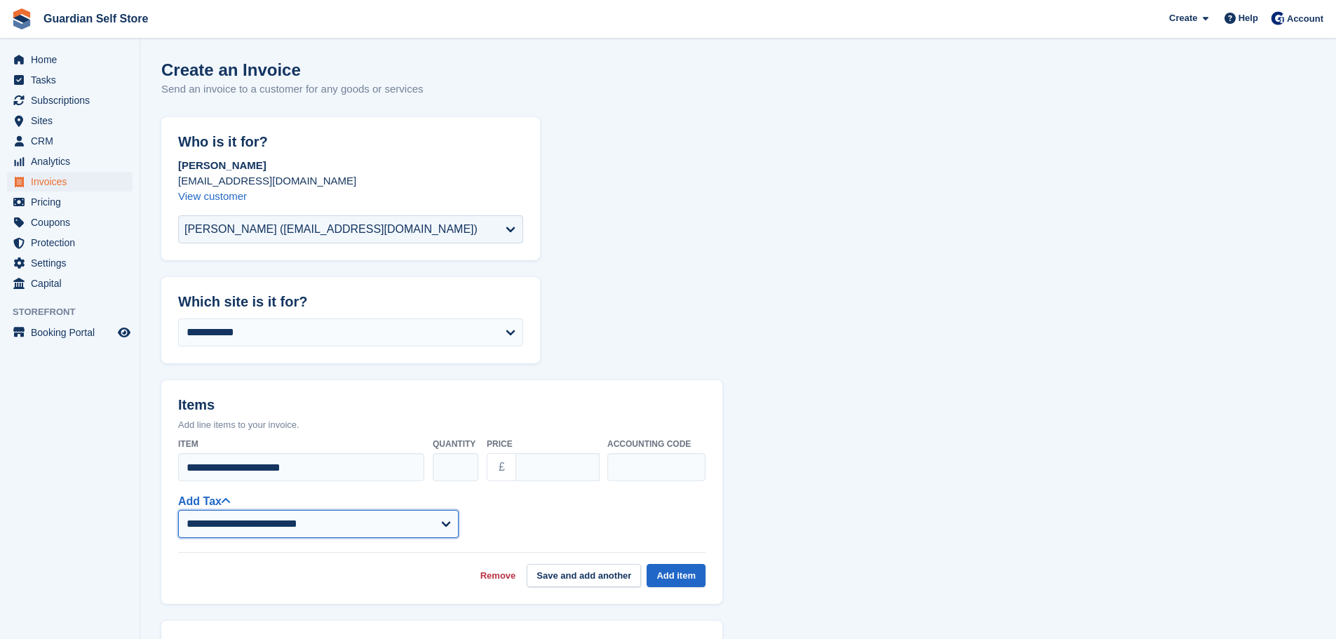
click at [217, 527] on select "**********" at bounding box center [318, 524] width 280 height 28
select select "***"
click at [178, 510] on select "**********" at bounding box center [318, 524] width 280 height 28
click at [677, 575] on button "Add item" at bounding box center [676, 575] width 59 height 23
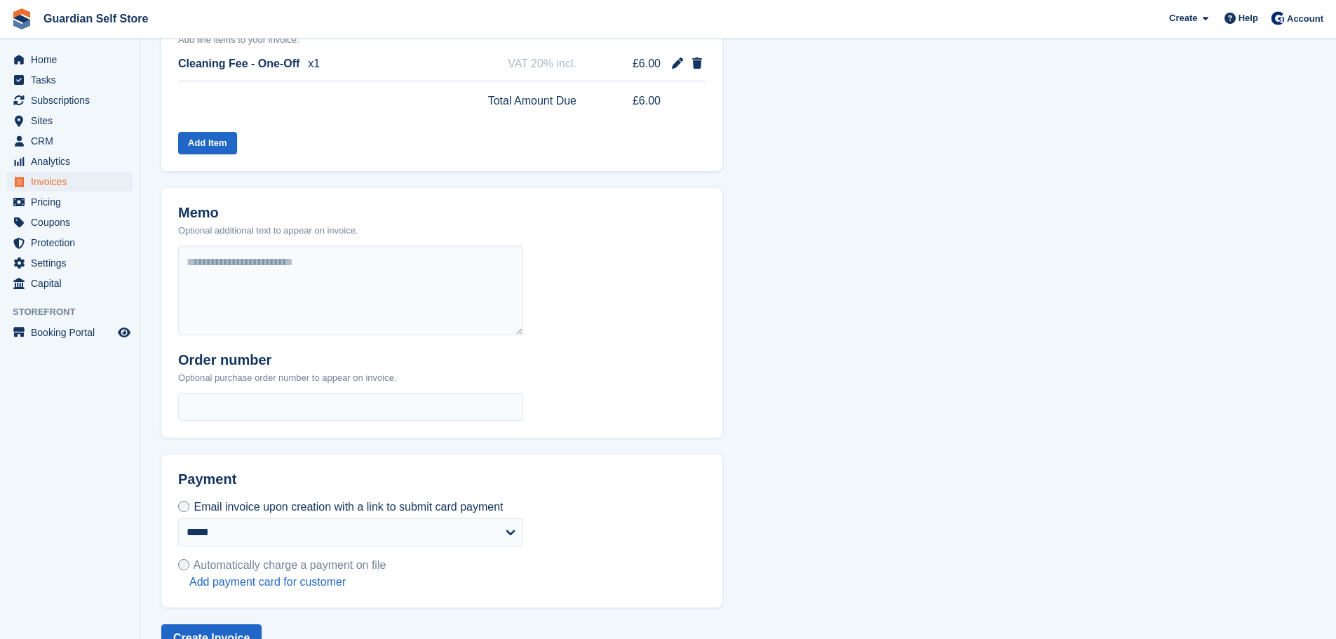
scroll to position [419, 0]
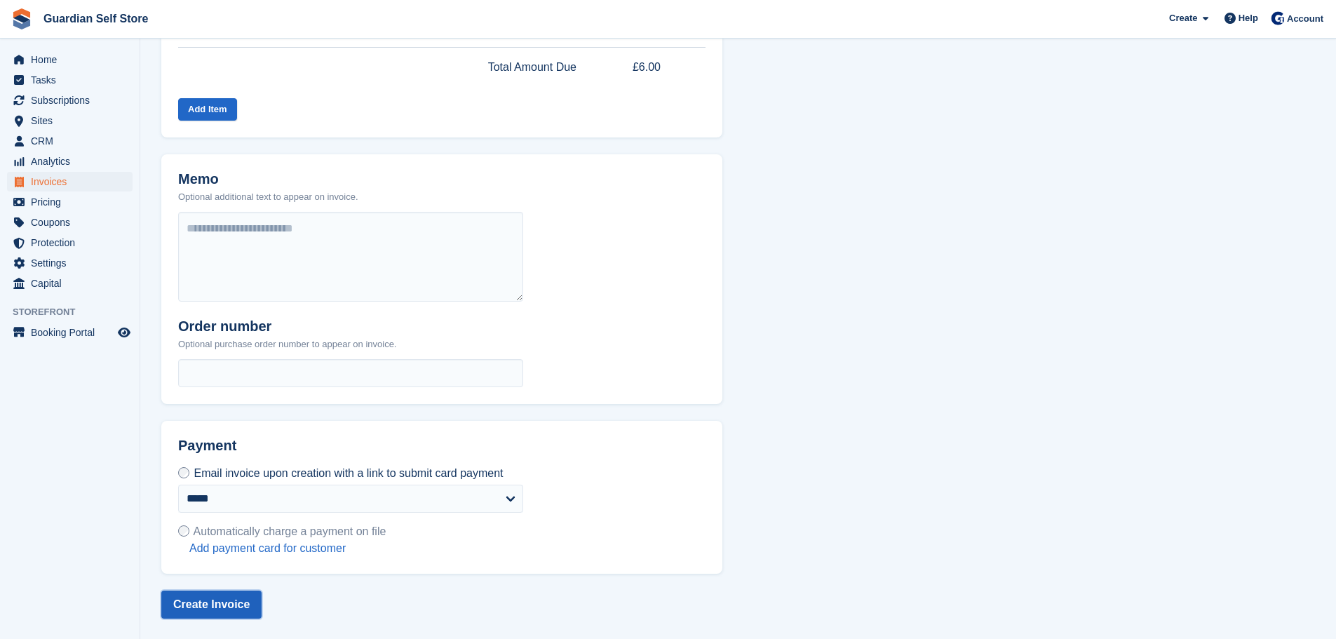
click at [242, 600] on button "Create Invoice" at bounding box center [211, 604] width 100 height 28
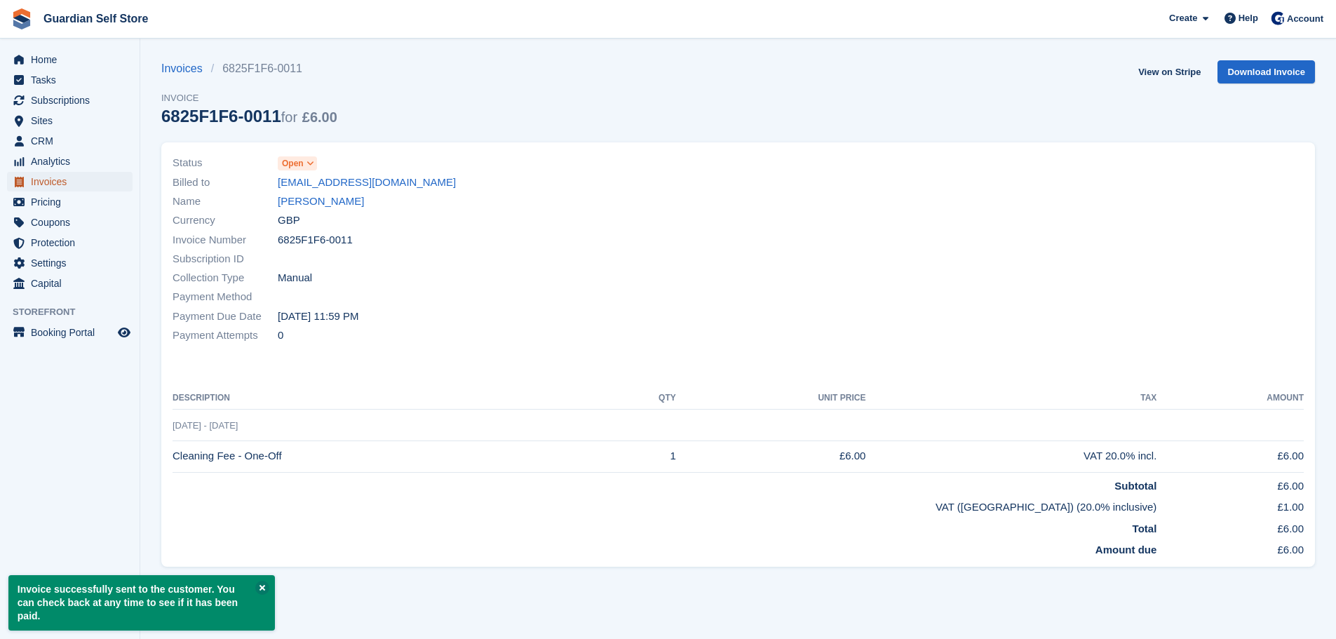
click at [64, 184] on span "Invoices" at bounding box center [73, 182] width 84 height 20
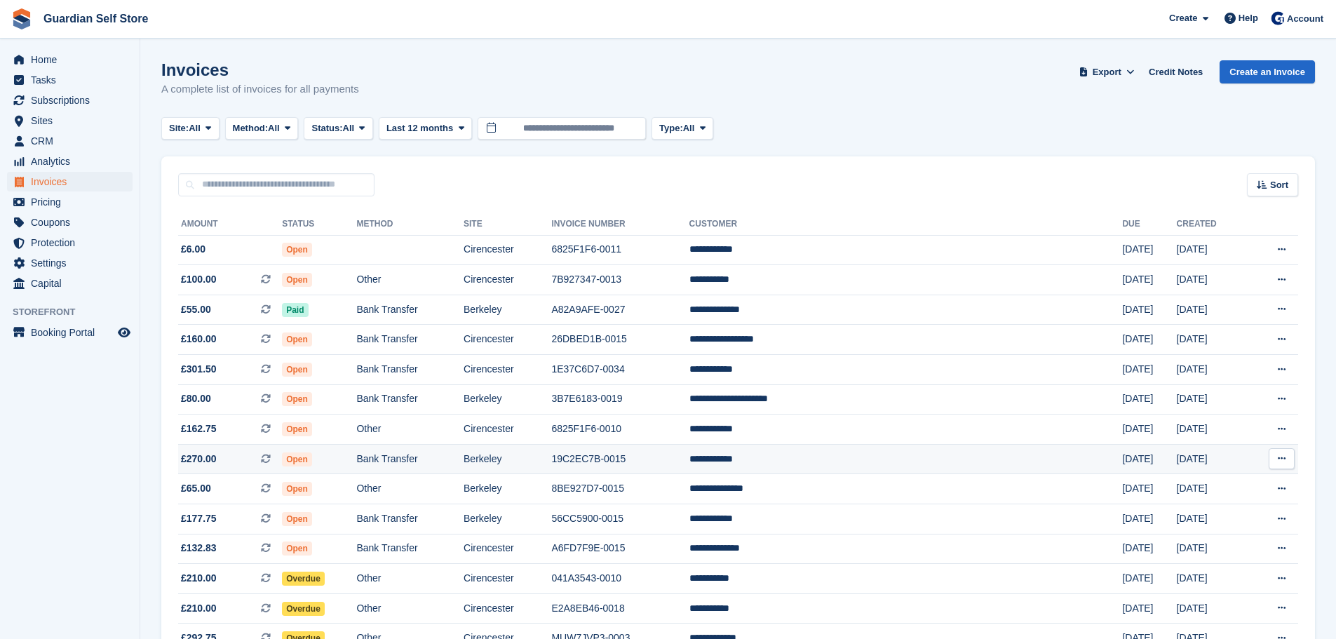
click at [356, 454] on td "Open" at bounding box center [319, 459] width 74 height 30
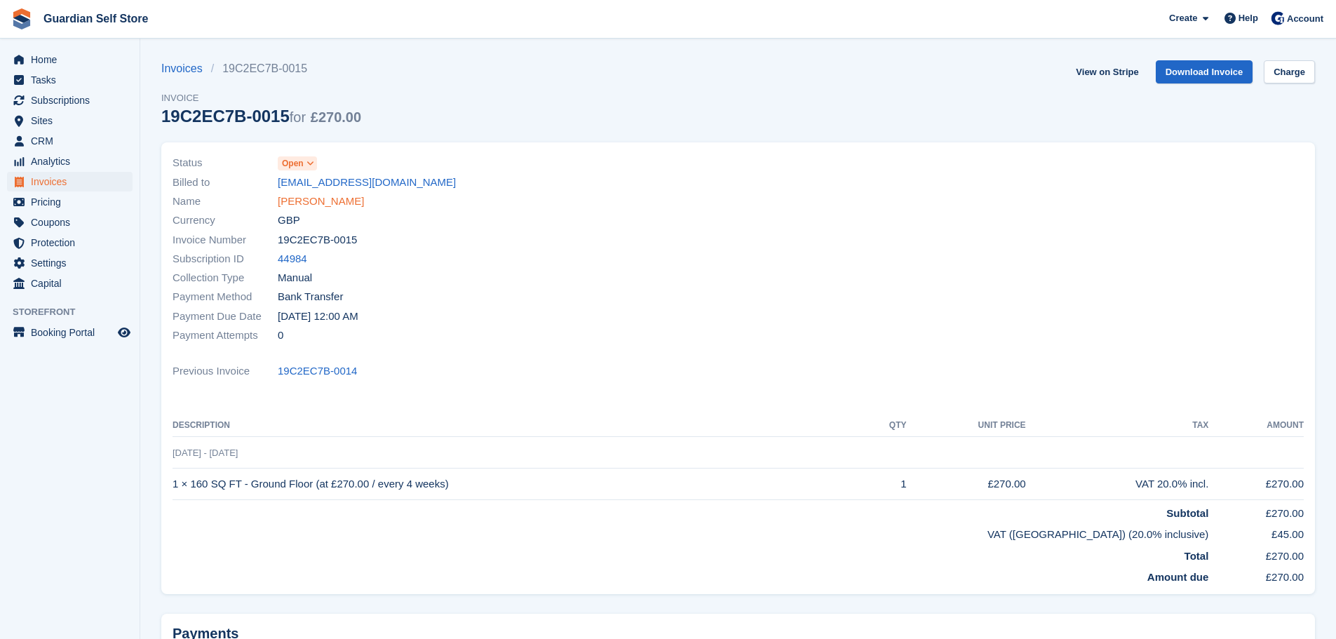
click at [299, 205] on link "Paul Beacham" at bounding box center [321, 202] width 86 height 16
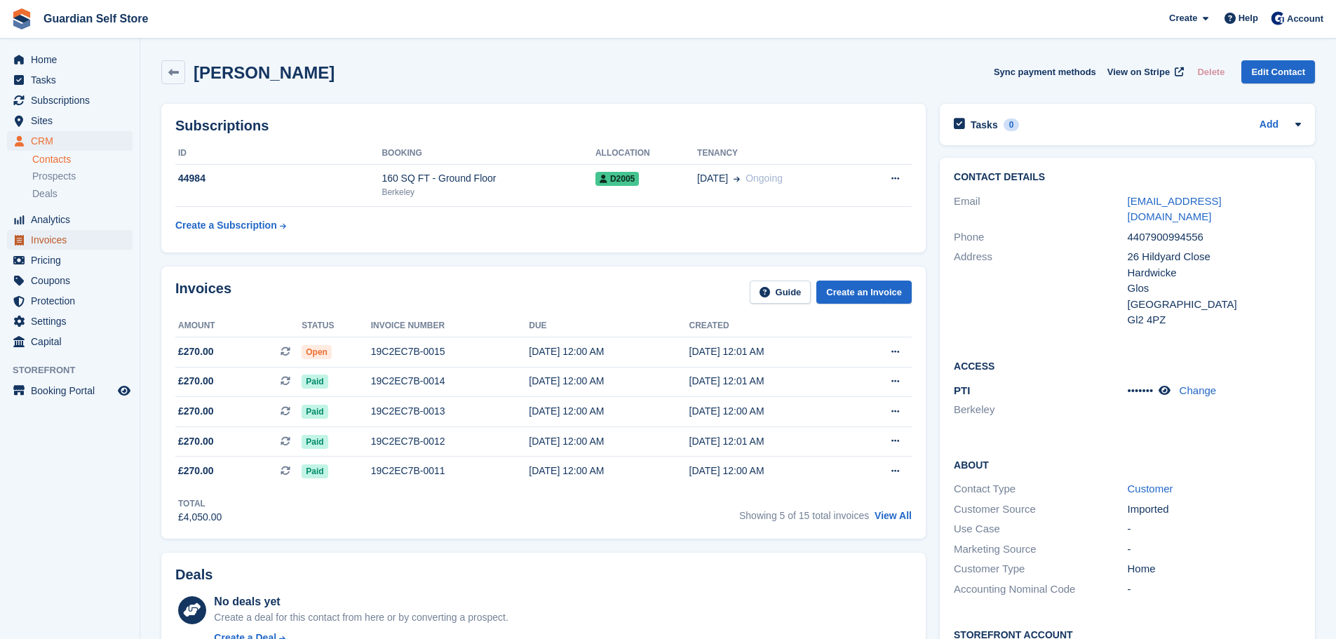
click at [52, 244] on span "Invoices" at bounding box center [73, 240] width 84 height 20
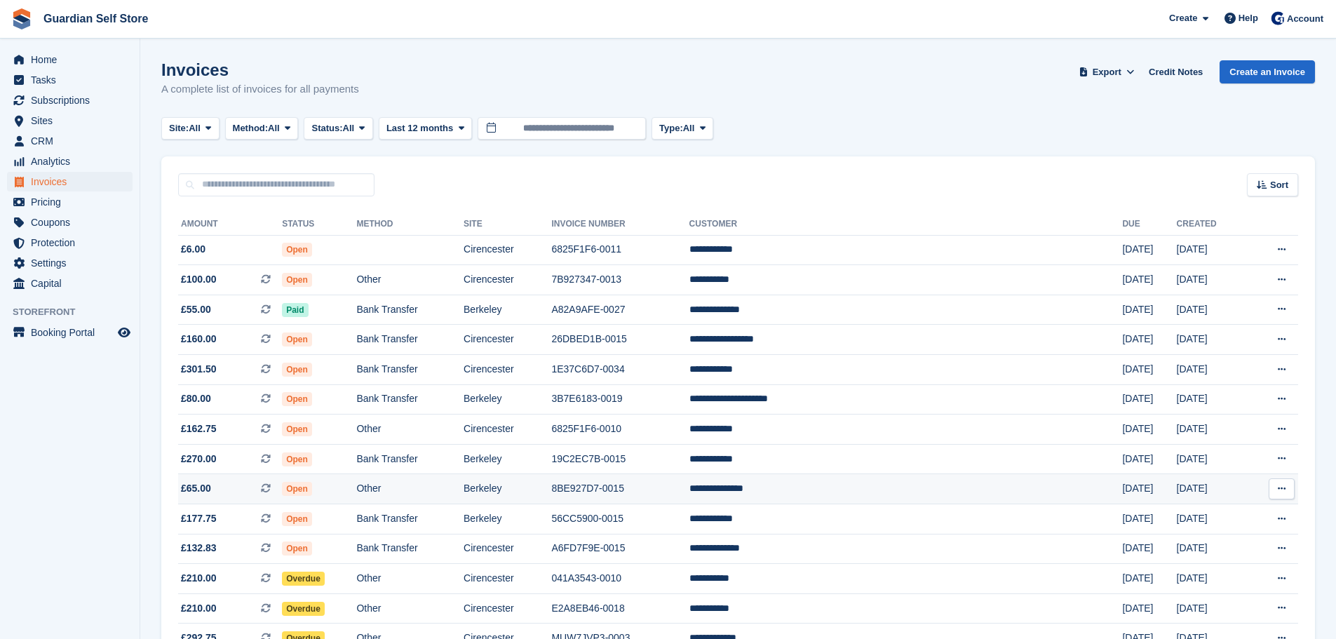
click at [551, 489] on td "Berkeley" at bounding box center [508, 489] width 88 height 30
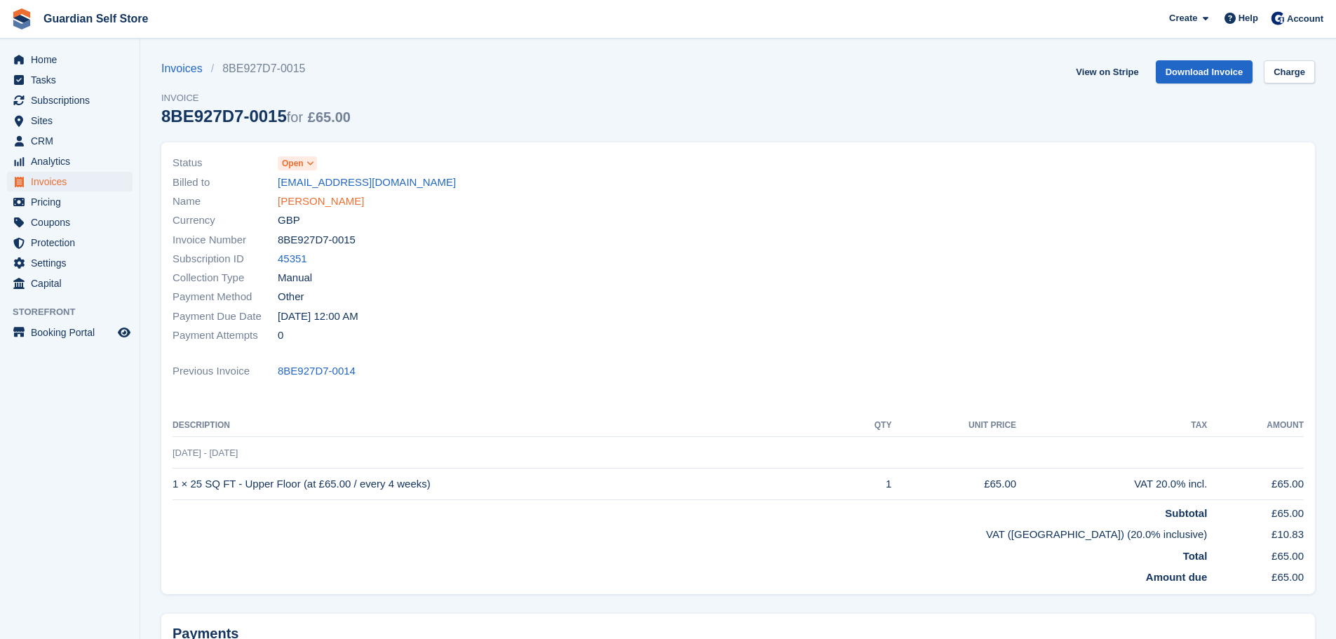
click at [304, 203] on link "[PERSON_NAME]" at bounding box center [321, 202] width 86 height 16
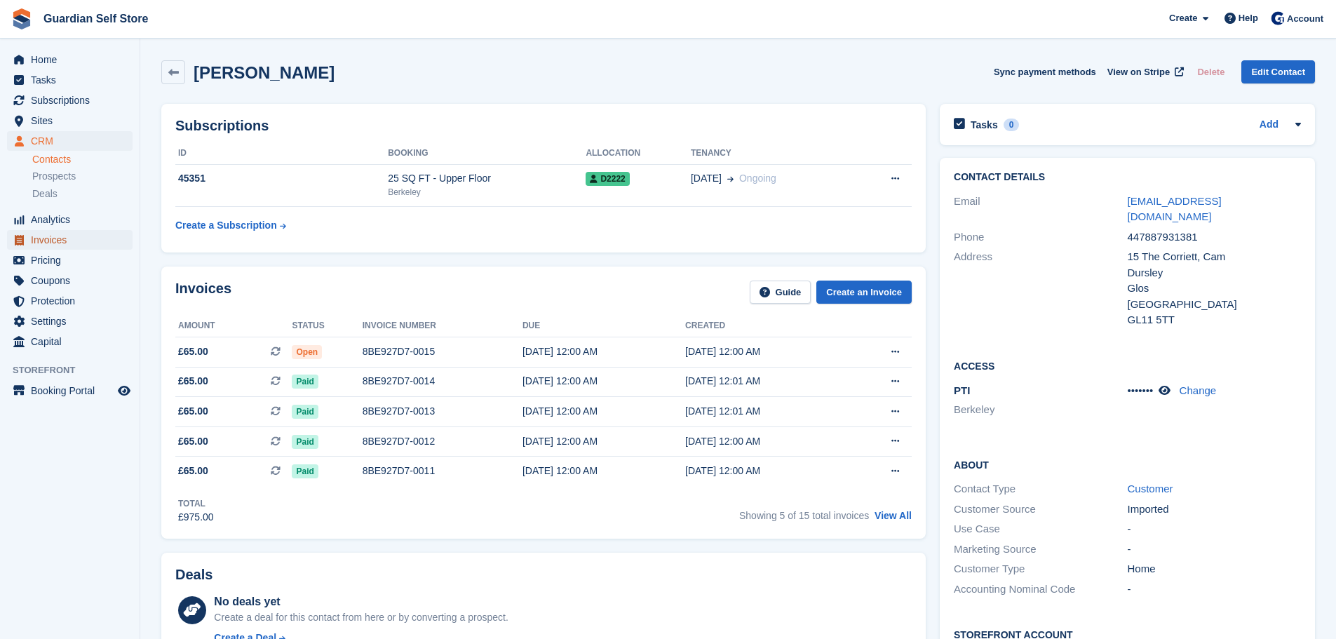
click at [96, 245] on span "Invoices" at bounding box center [73, 240] width 84 height 20
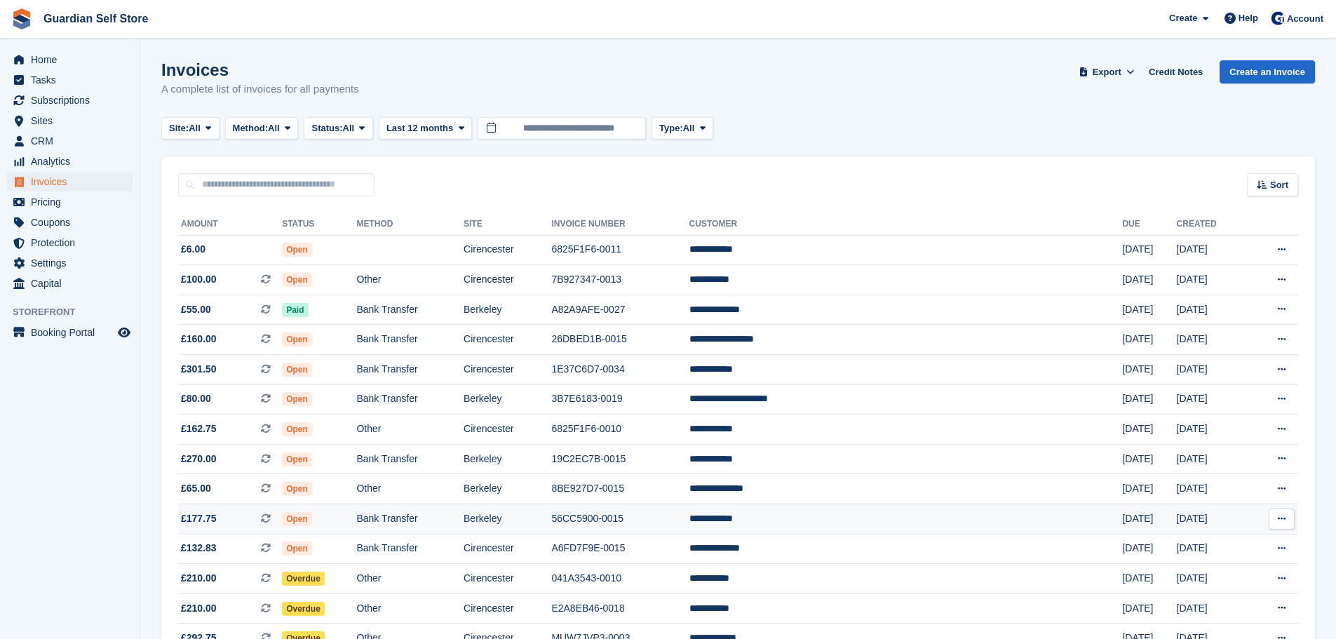
click at [689, 513] on td "56CC5900-0015" at bounding box center [619, 519] width 137 height 30
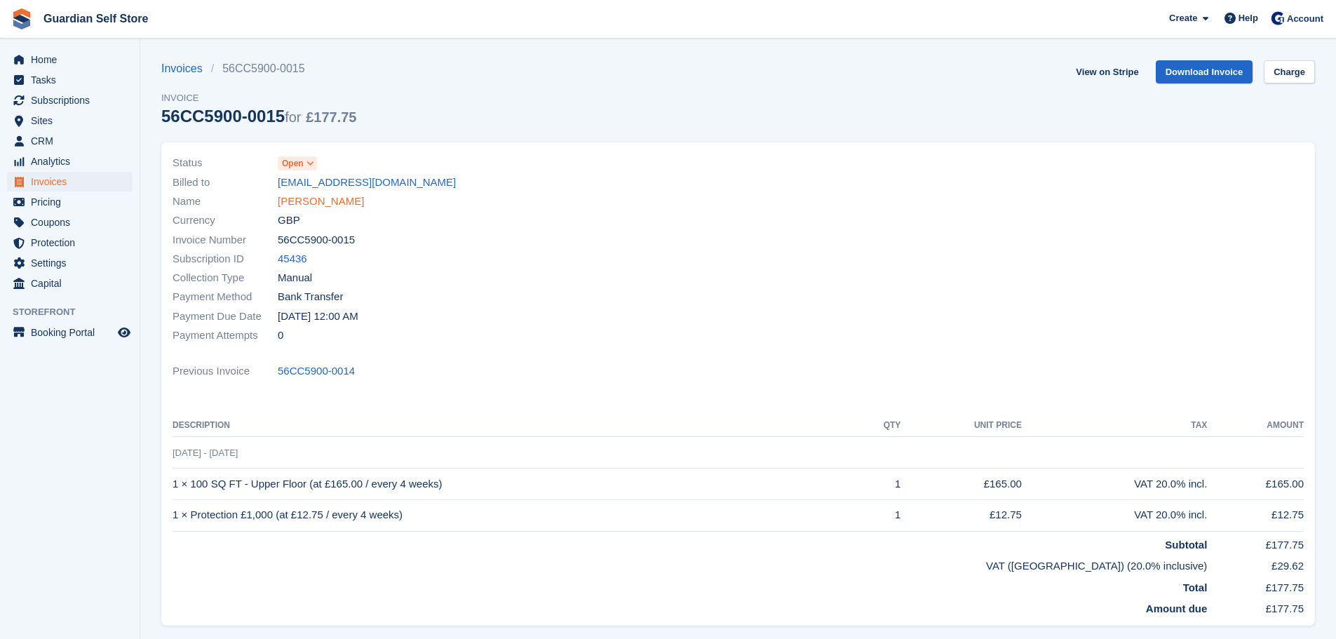
click at [298, 199] on link "Wayne Kirton" at bounding box center [321, 202] width 86 height 16
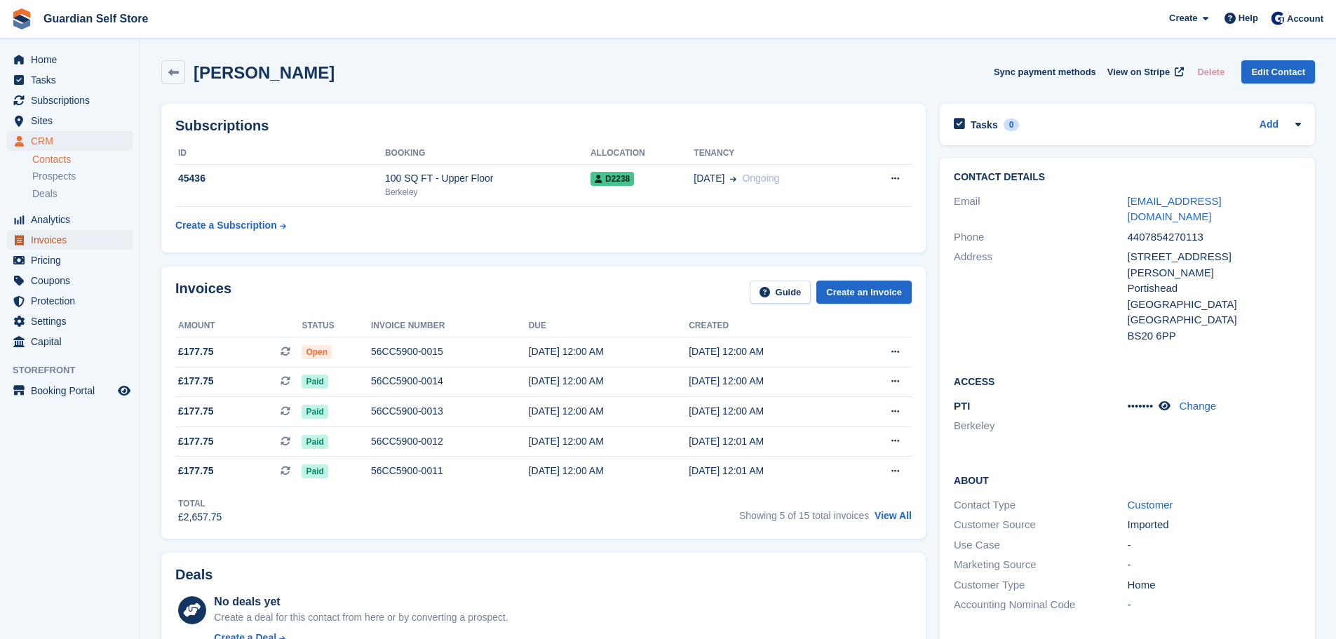
click at [21, 241] on icon "menu" at bounding box center [19, 240] width 9 height 11
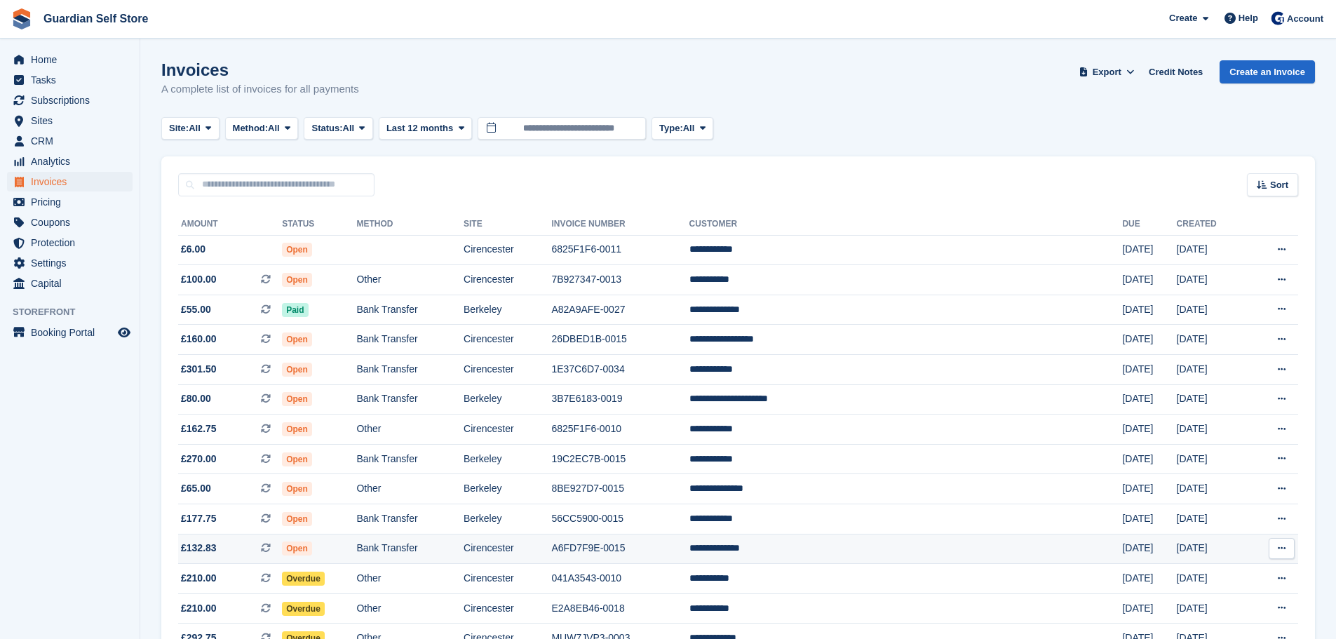
click at [551, 540] on td "Cirencester" at bounding box center [508, 549] width 88 height 30
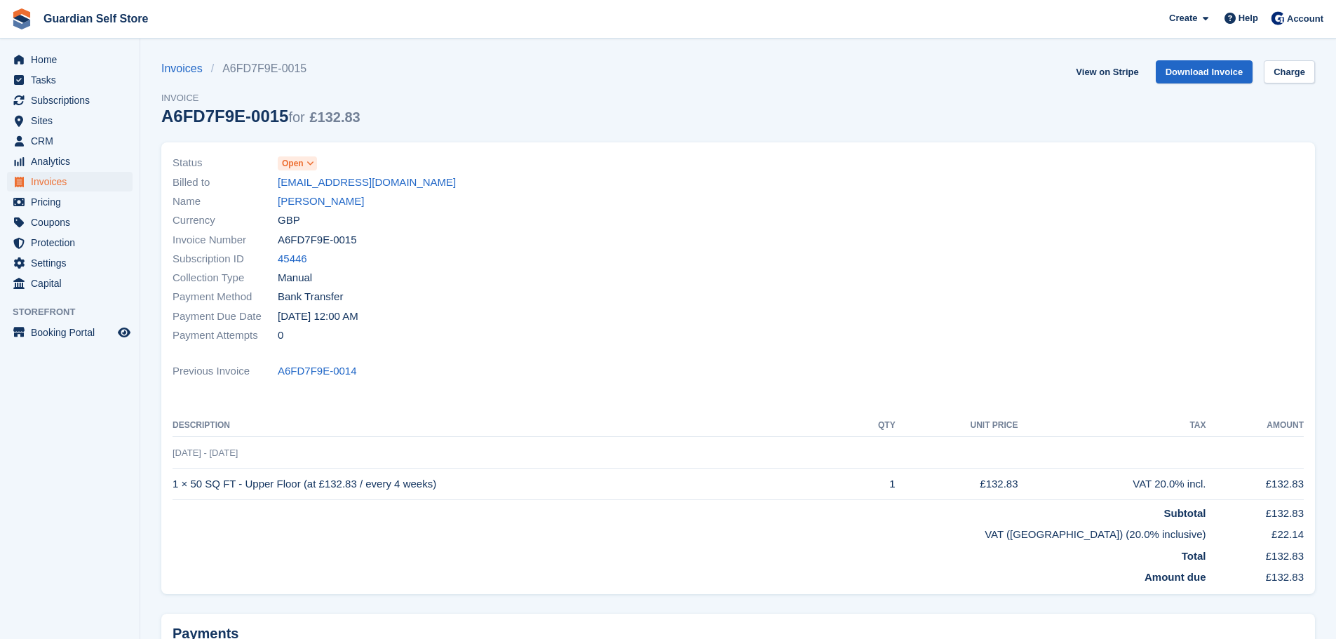
click at [327, 194] on link "[PERSON_NAME]" at bounding box center [321, 202] width 86 height 16
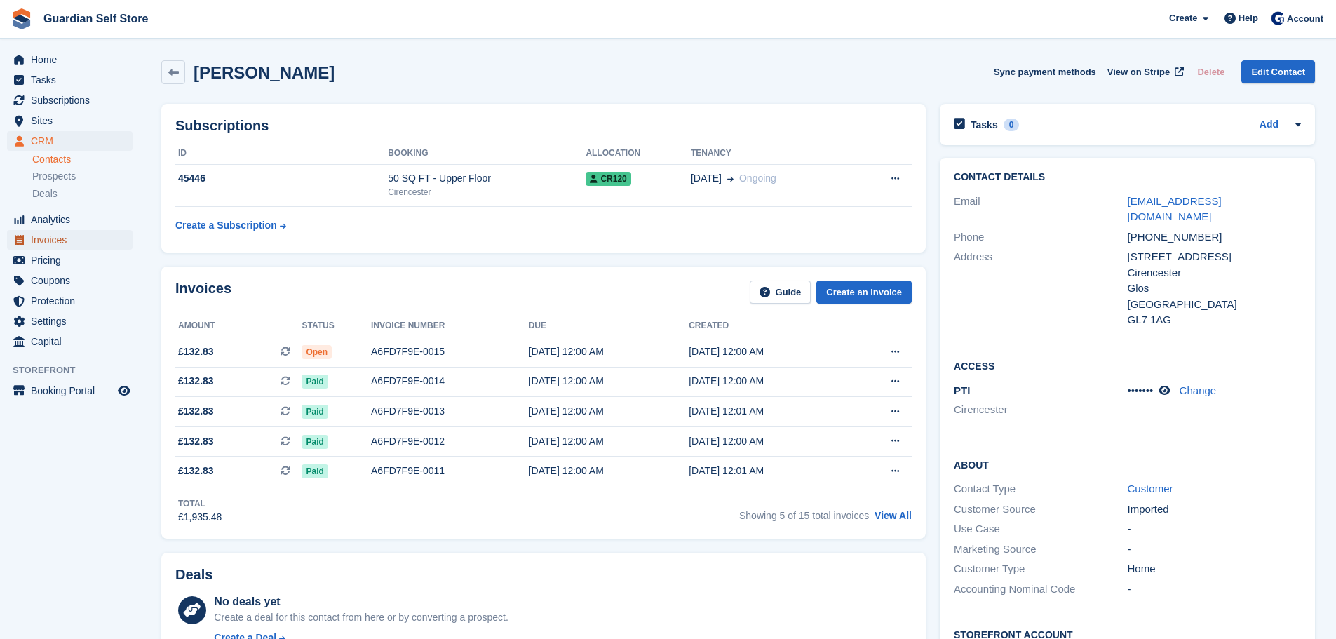
click at [53, 240] on span "Invoices" at bounding box center [73, 240] width 84 height 20
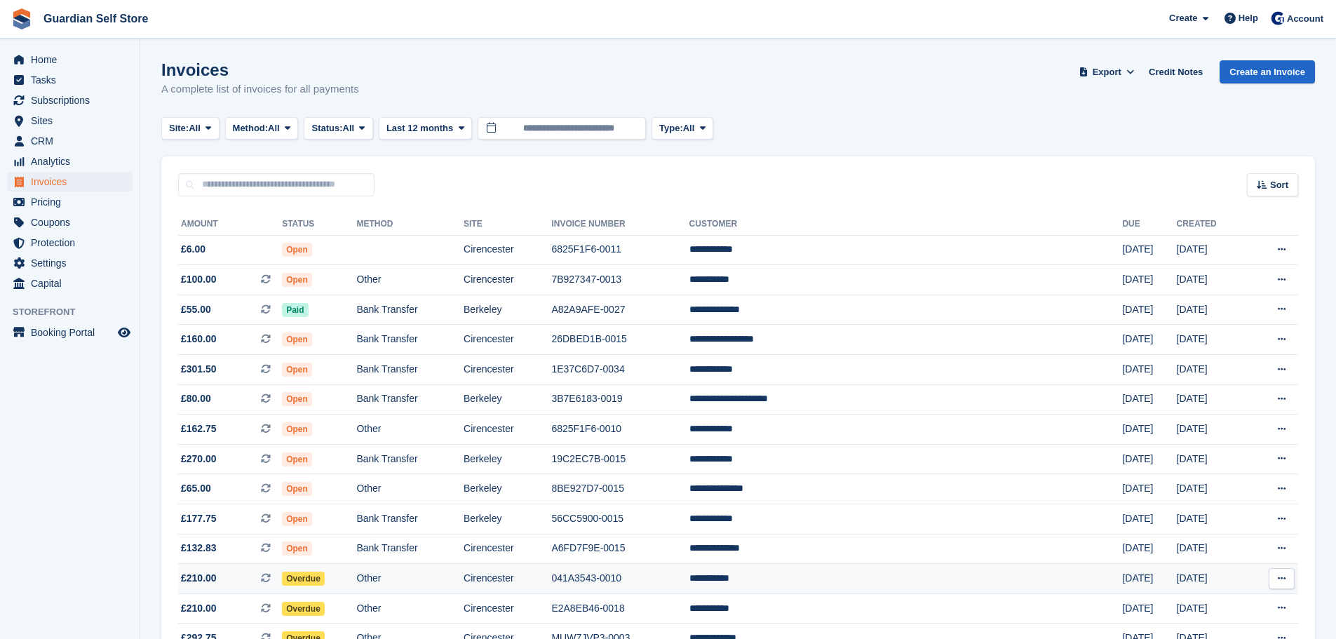
click at [551, 571] on td "Cirencester" at bounding box center [508, 579] width 88 height 30
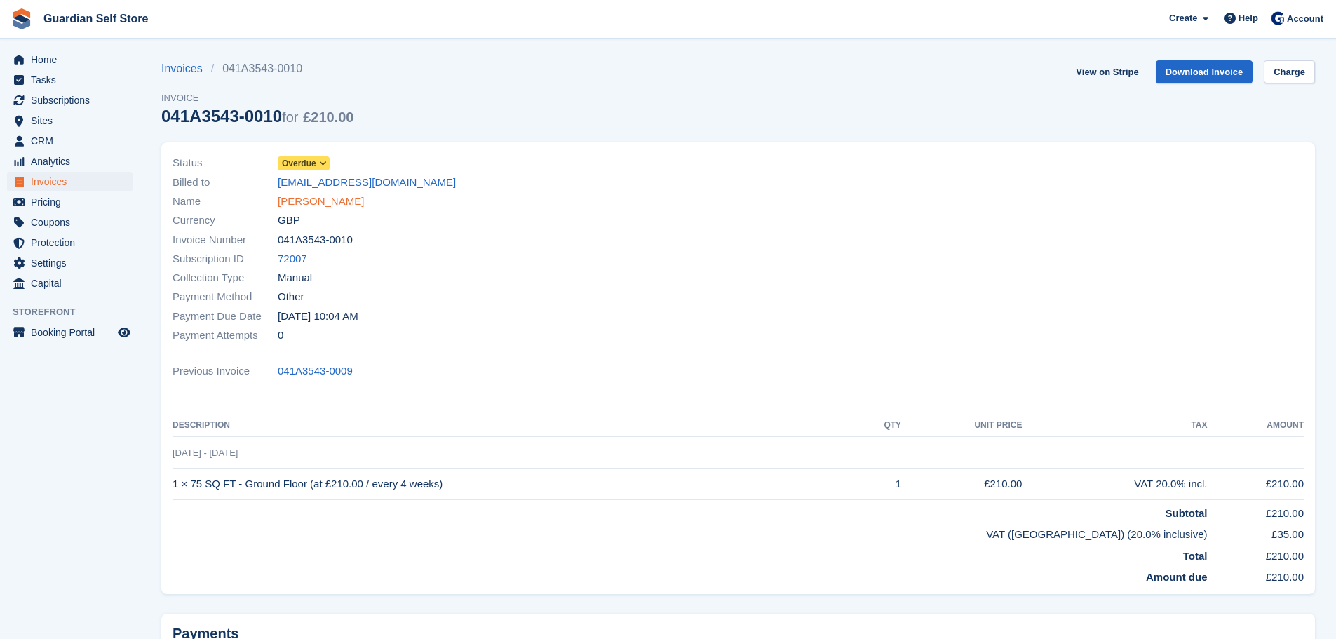
click at [303, 205] on link "David Miles" at bounding box center [321, 202] width 86 height 16
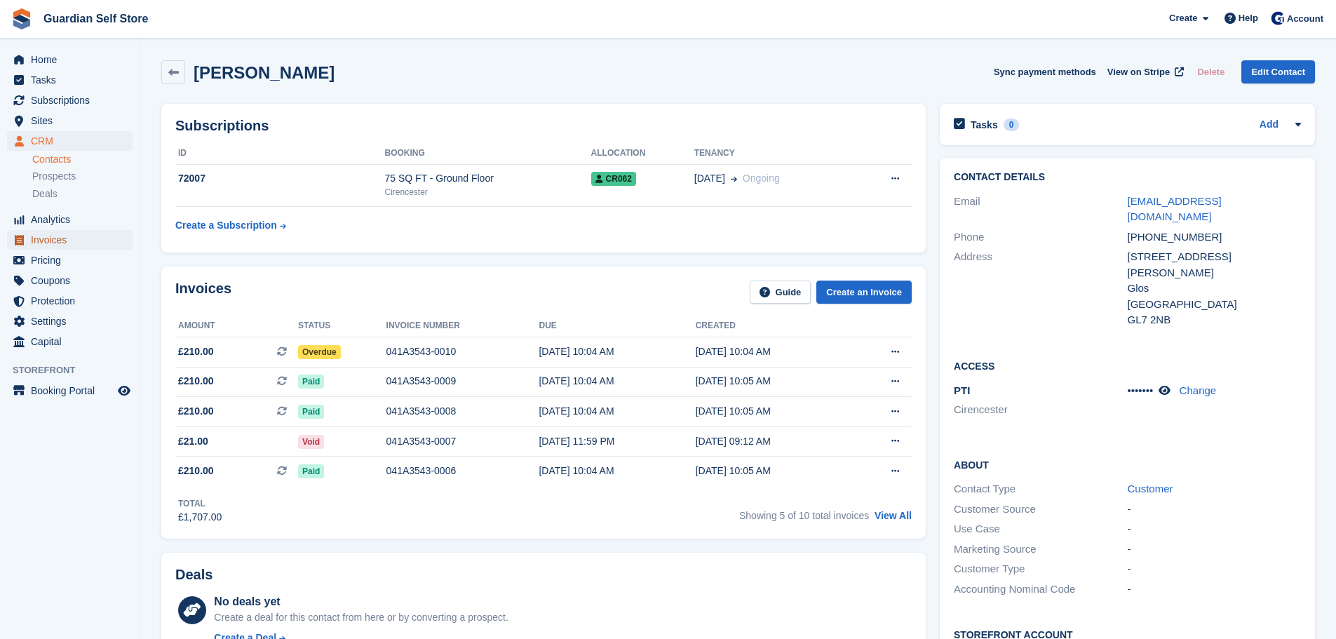
click at [67, 238] on span "Invoices" at bounding box center [73, 240] width 84 height 20
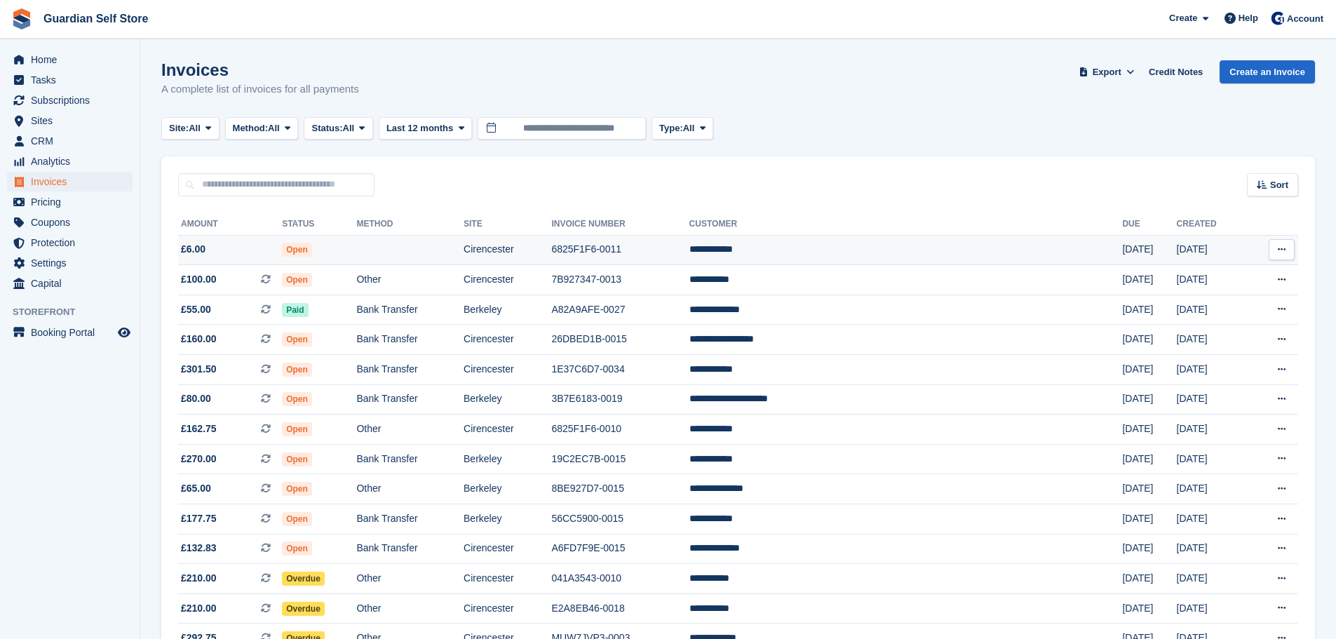
click at [356, 253] on td "Open" at bounding box center [319, 250] width 74 height 30
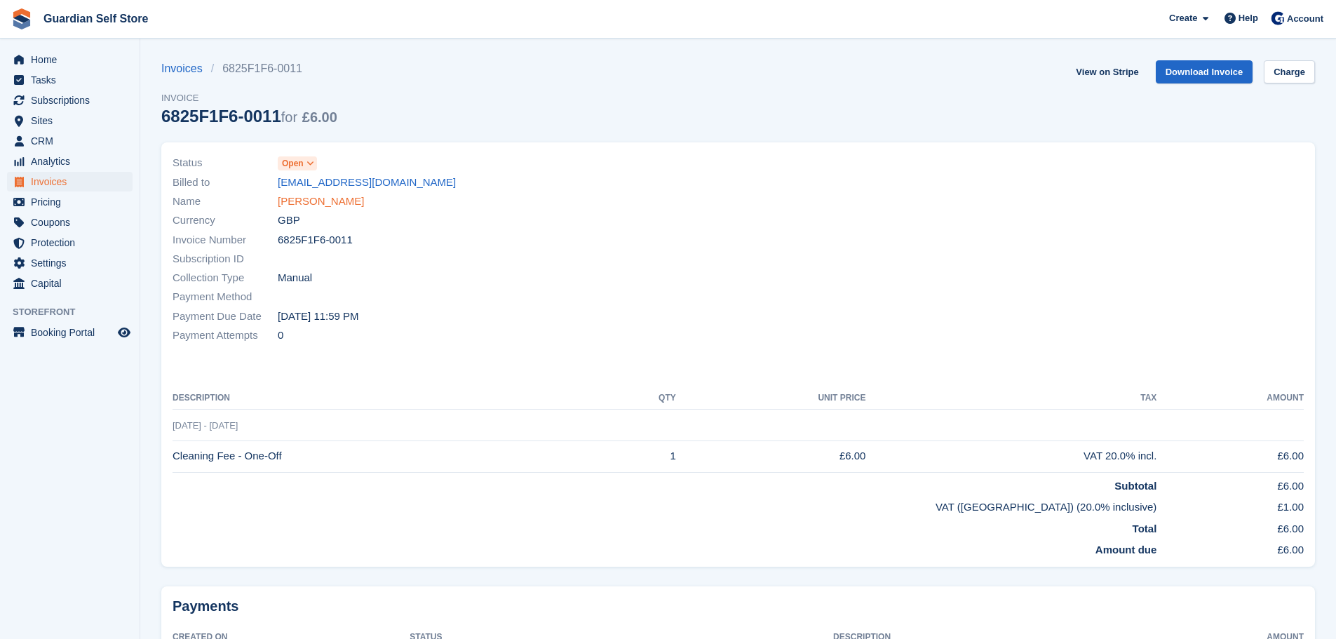
click at [330, 201] on link "[PERSON_NAME]" at bounding box center [321, 202] width 86 height 16
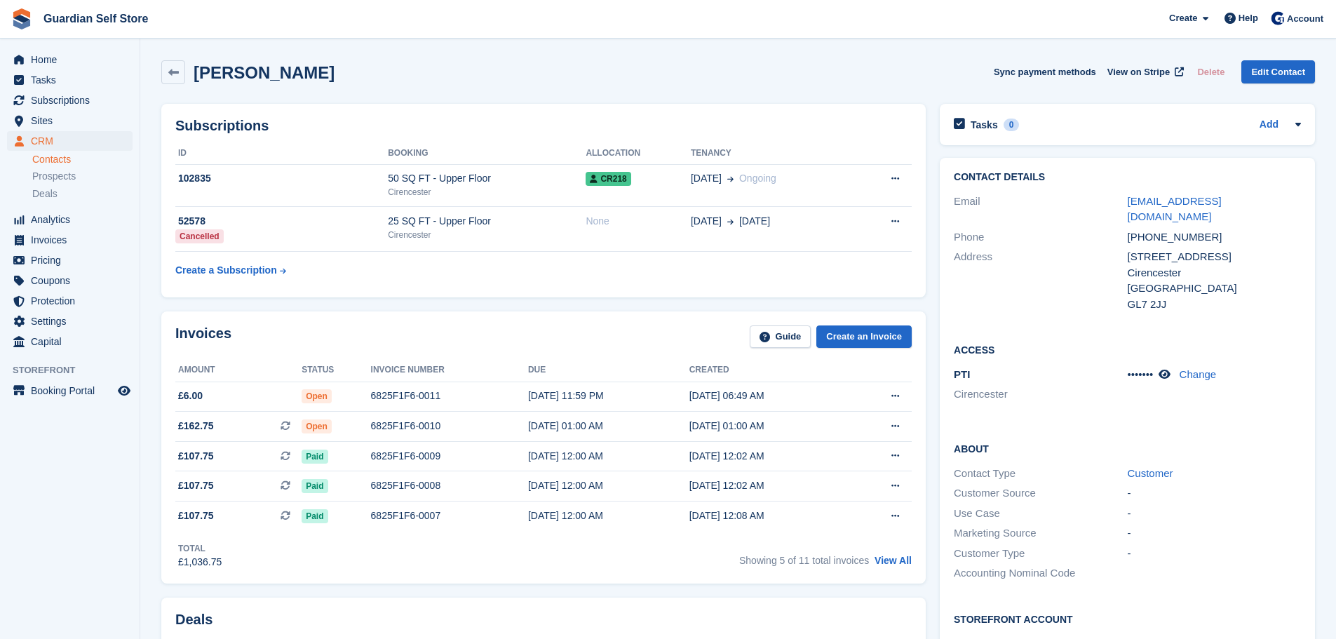
click at [351, 100] on div "Subscriptions ID Booking Allocation Tenancy 102835 50 SQ FT - Upper Floor Ciren…" at bounding box center [543, 201] width 778 height 208
click at [53, 234] on span "Invoices" at bounding box center [73, 240] width 84 height 20
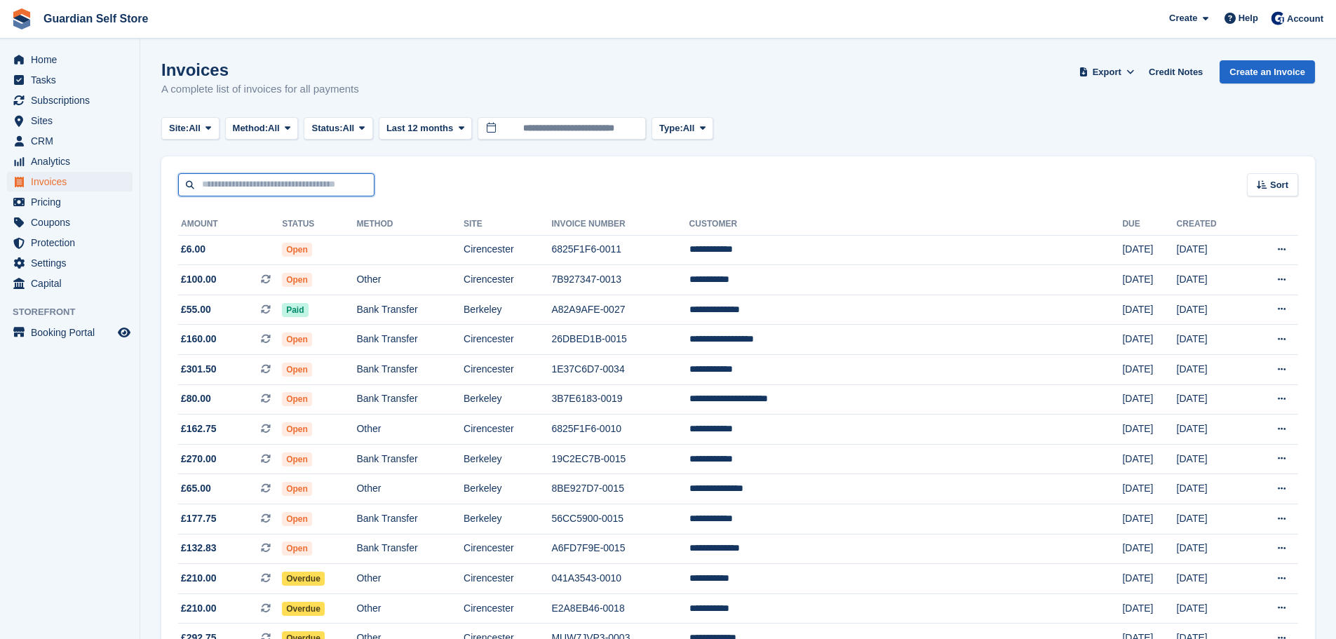
click at [298, 182] on input "text" at bounding box center [276, 184] width 196 height 23
type input "****"
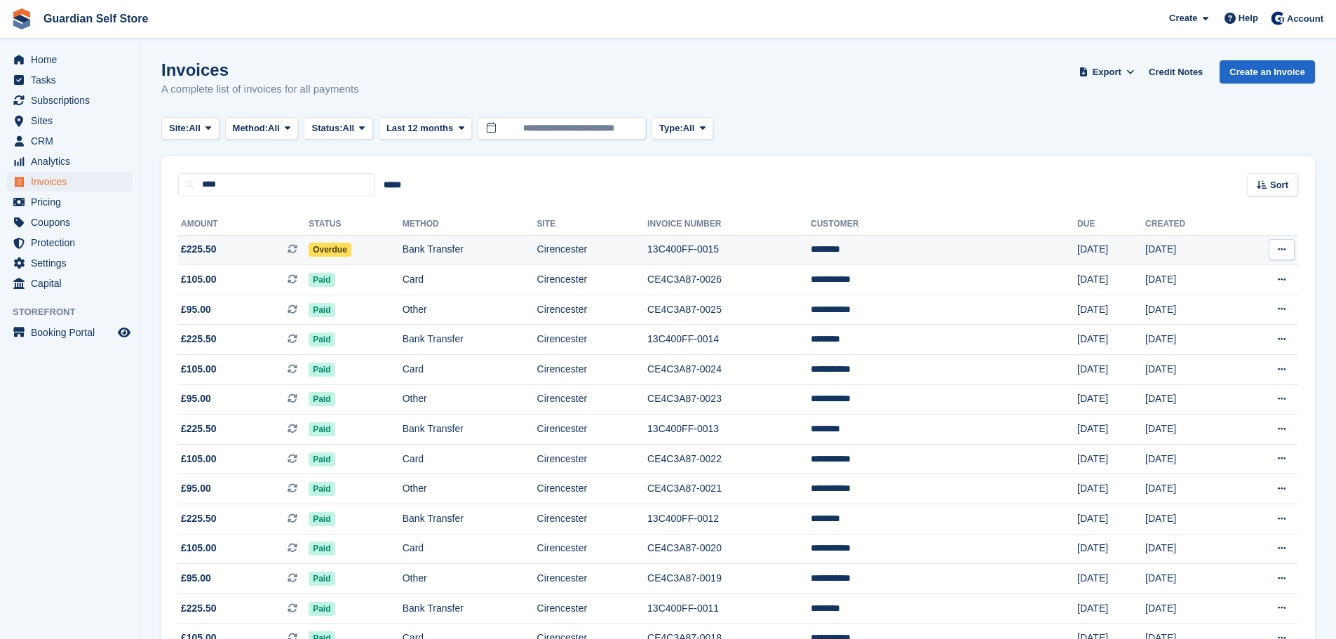
click at [403, 257] on td "Overdue" at bounding box center [356, 250] width 94 height 30
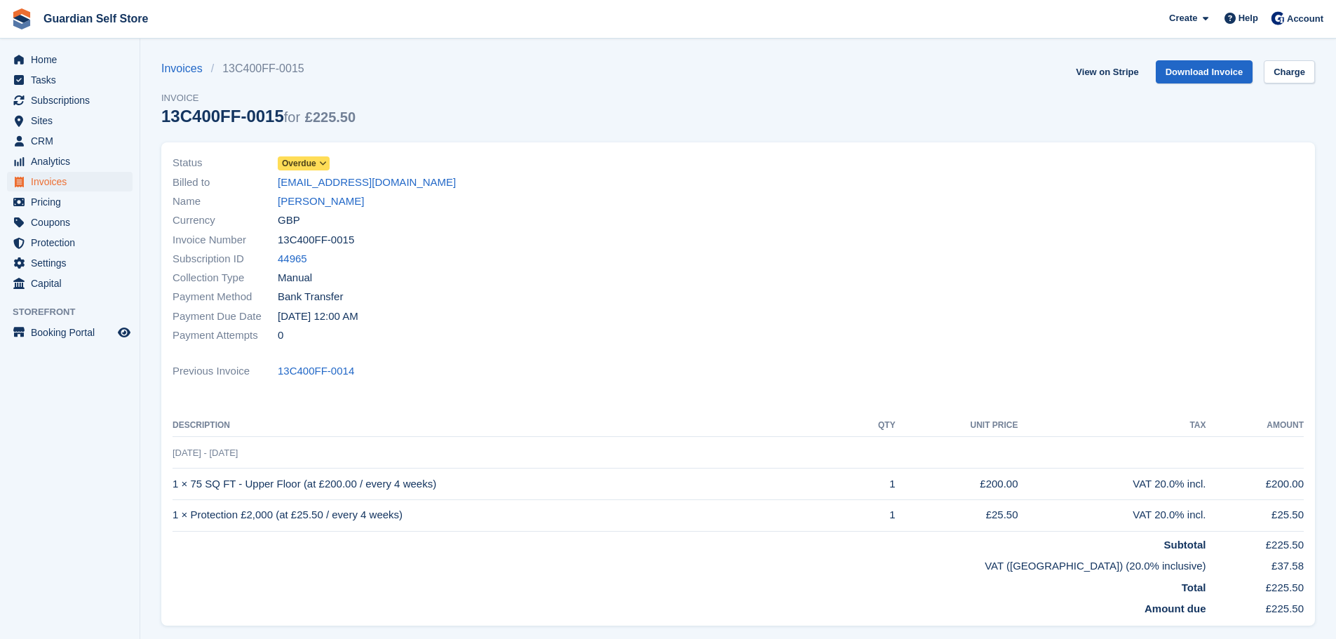
click at [304, 161] on span "Overdue" at bounding box center [299, 163] width 34 height 13
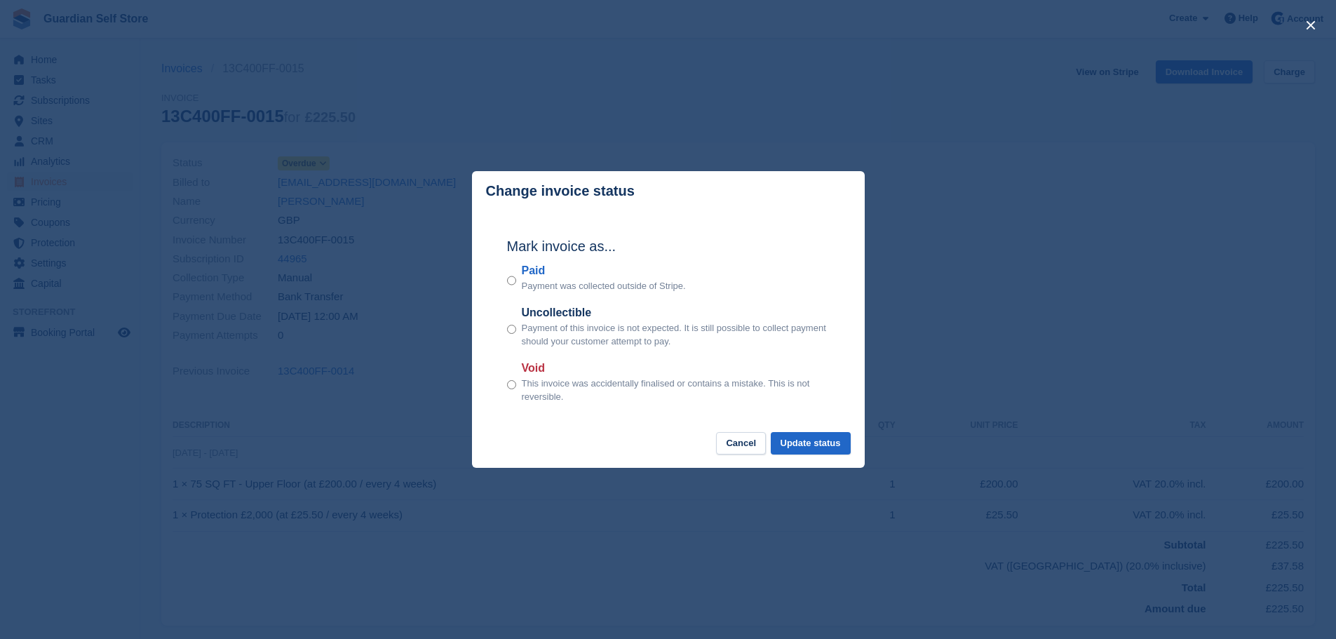
click at [535, 278] on label "Paid" at bounding box center [604, 270] width 164 height 17
click at [818, 459] on footer "Cancel Update status" at bounding box center [668, 450] width 393 height 36
click at [821, 448] on button "Update status" at bounding box center [811, 443] width 80 height 23
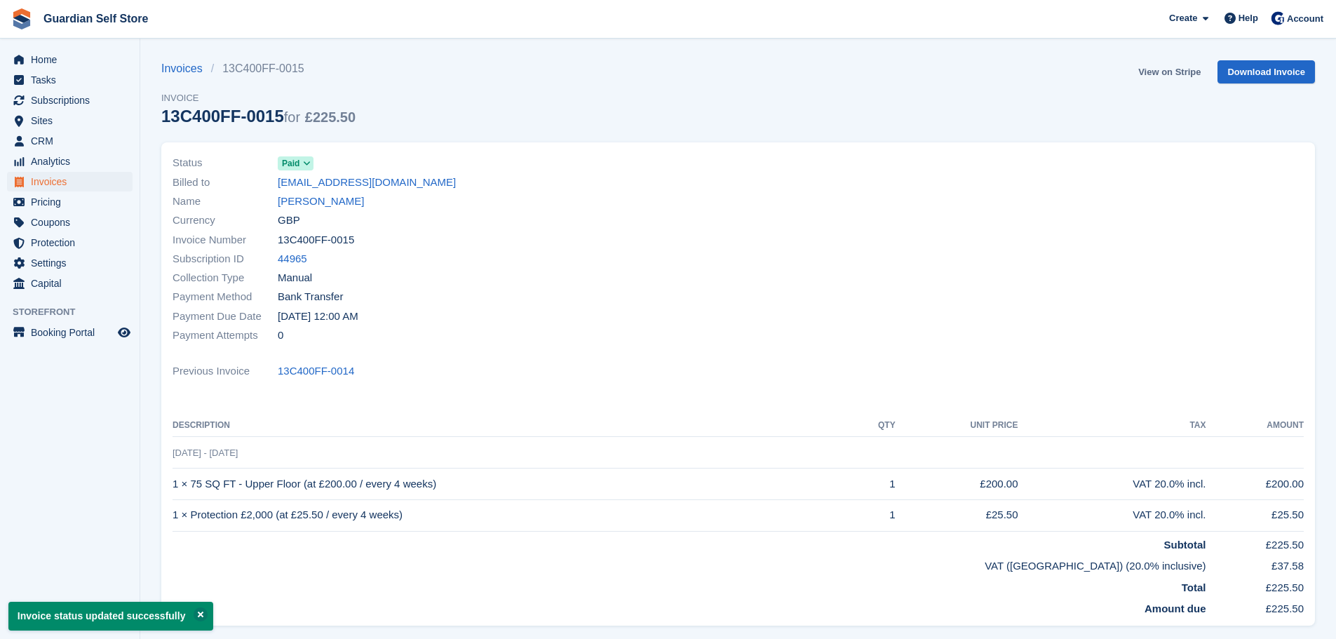
click at [1169, 71] on link "View on Stripe" at bounding box center [1170, 71] width 74 height 23
click at [76, 185] on span "Invoices" at bounding box center [73, 182] width 84 height 20
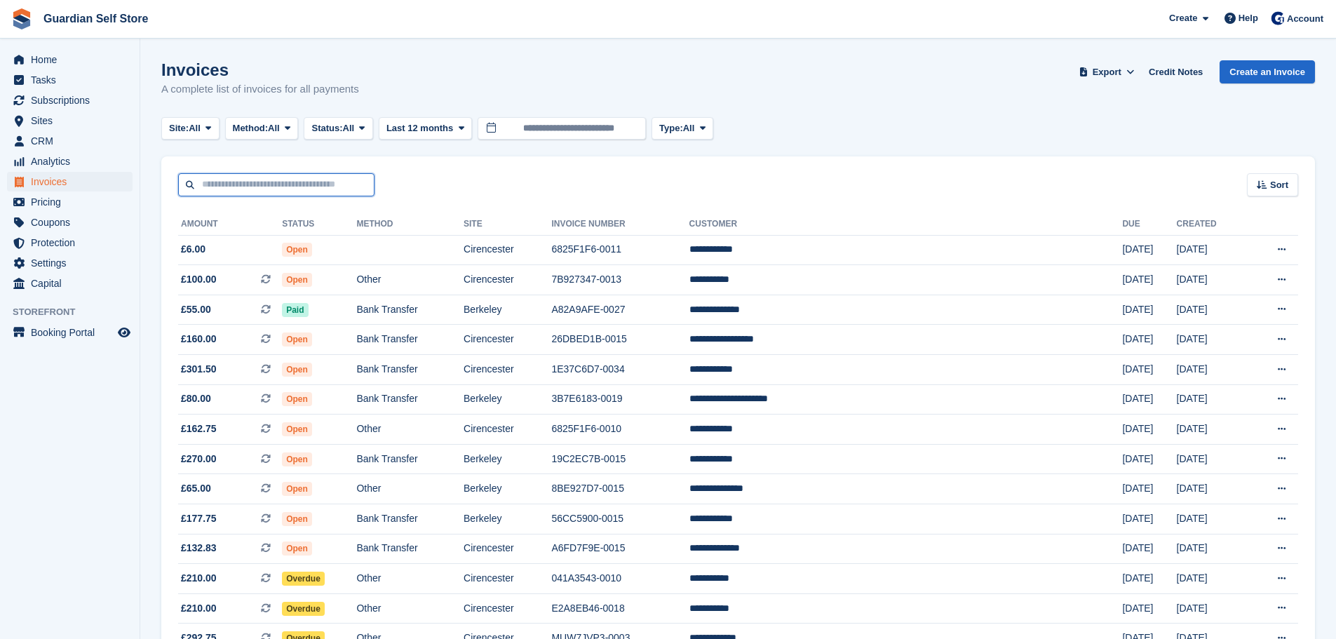
click at [325, 180] on input "text" at bounding box center [276, 184] width 196 height 23
type input "*****"
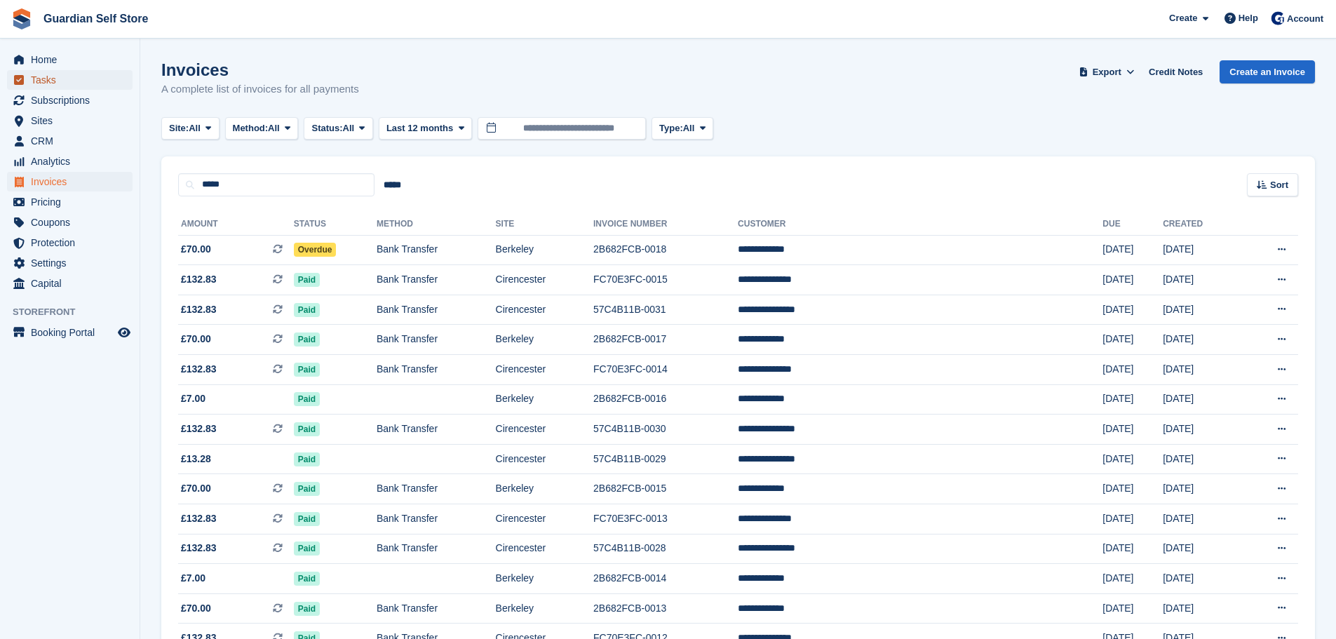
click at [59, 82] on span "Tasks" at bounding box center [73, 80] width 84 height 20
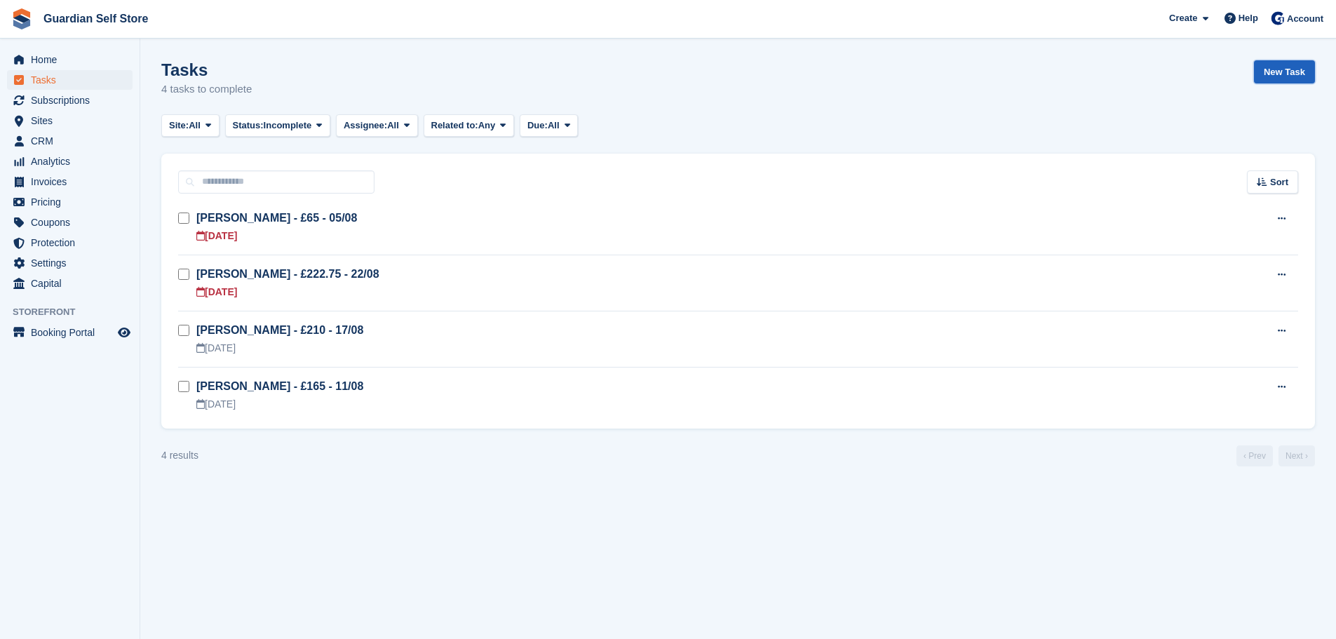
click at [1281, 68] on link "New Task" at bounding box center [1284, 71] width 61 height 23
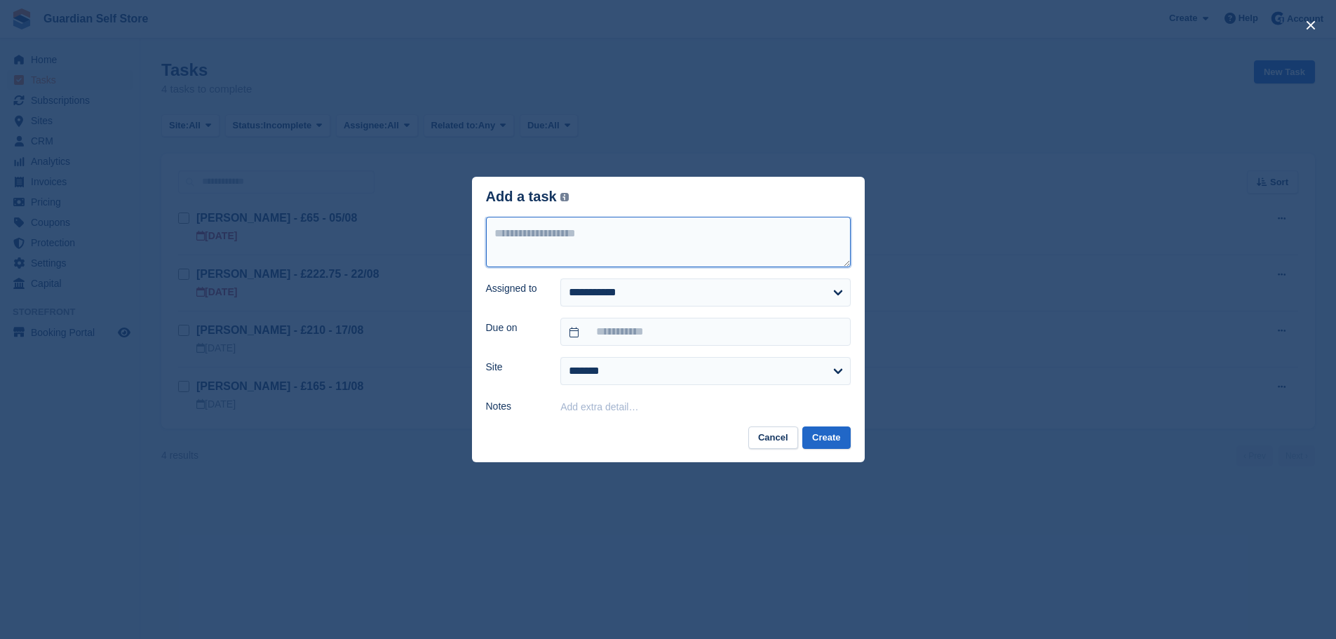
click at [626, 253] on textarea at bounding box center [668, 242] width 365 height 50
type textarea "**********"
click at [837, 438] on button "Create" at bounding box center [826, 437] width 48 height 23
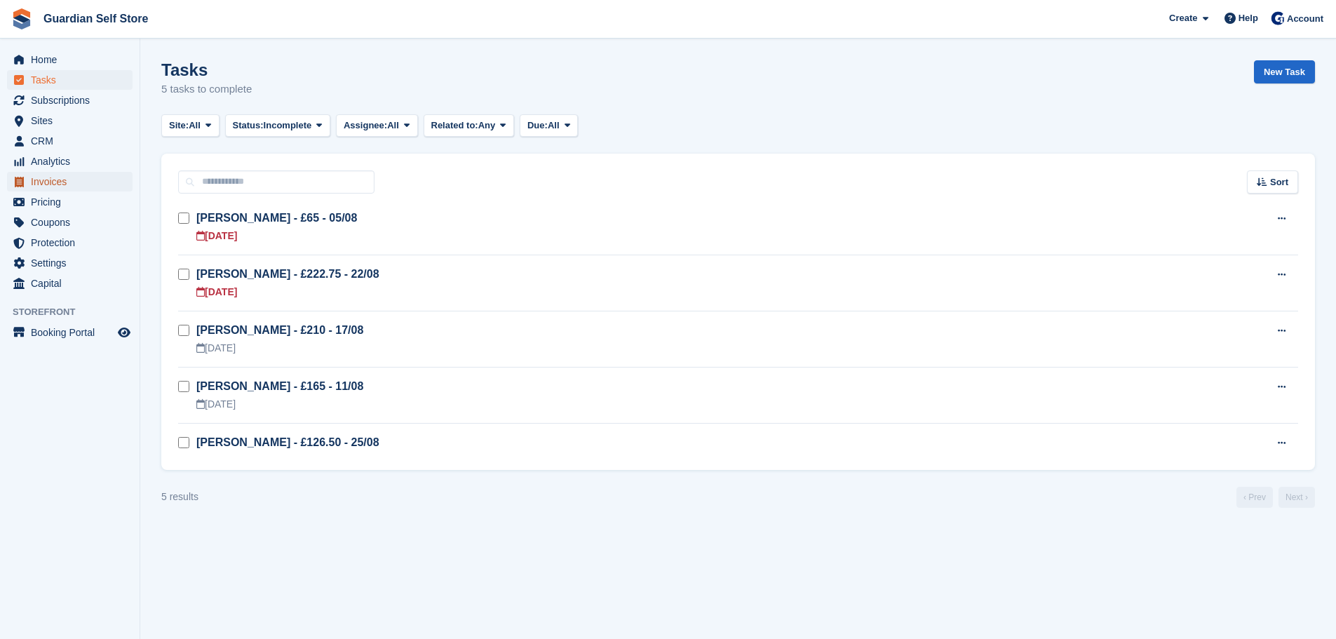
click at [79, 188] on span "Invoices" at bounding box center [73, 182] width 84 height 20
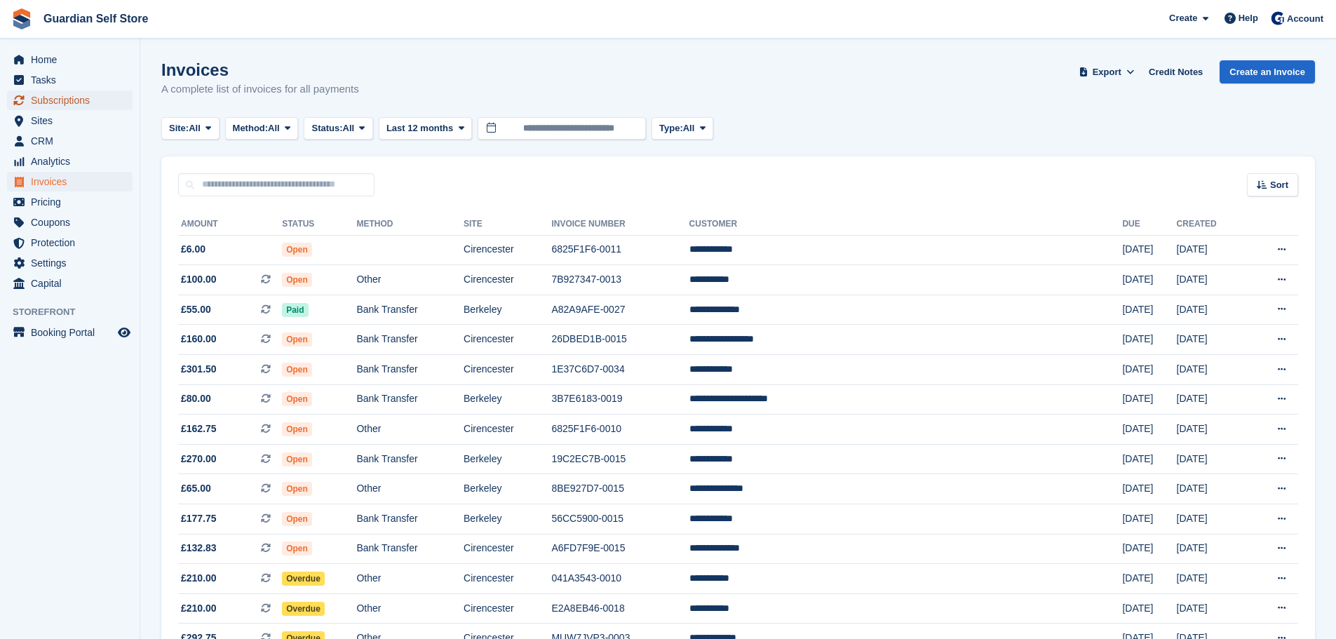
click at [79, 96] on span "Subscriptions" at bounding box center [73, 100] width 84 height 20
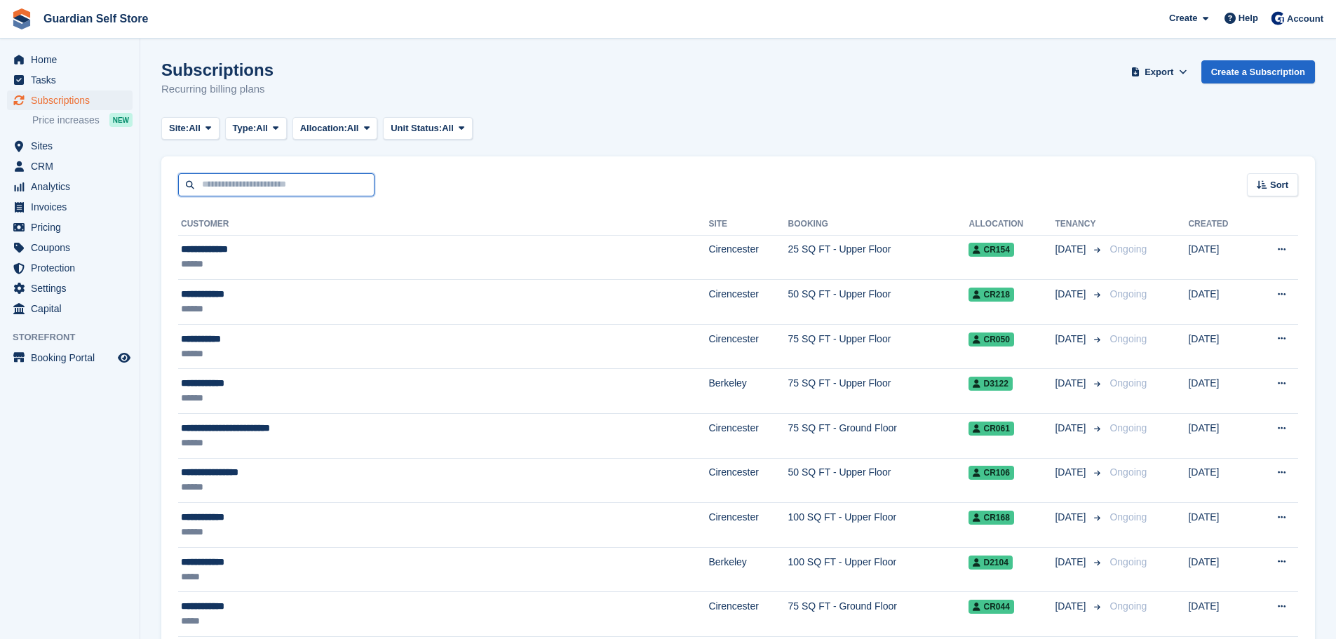
drag, startPoint x: 191, startPoint y: 149, endPoint x: 264, endPoint y: 177, distance: 77.5
click at [264, 177] on input "text" at bounding box center [276, 184] width 196 height 23
type input "*****"
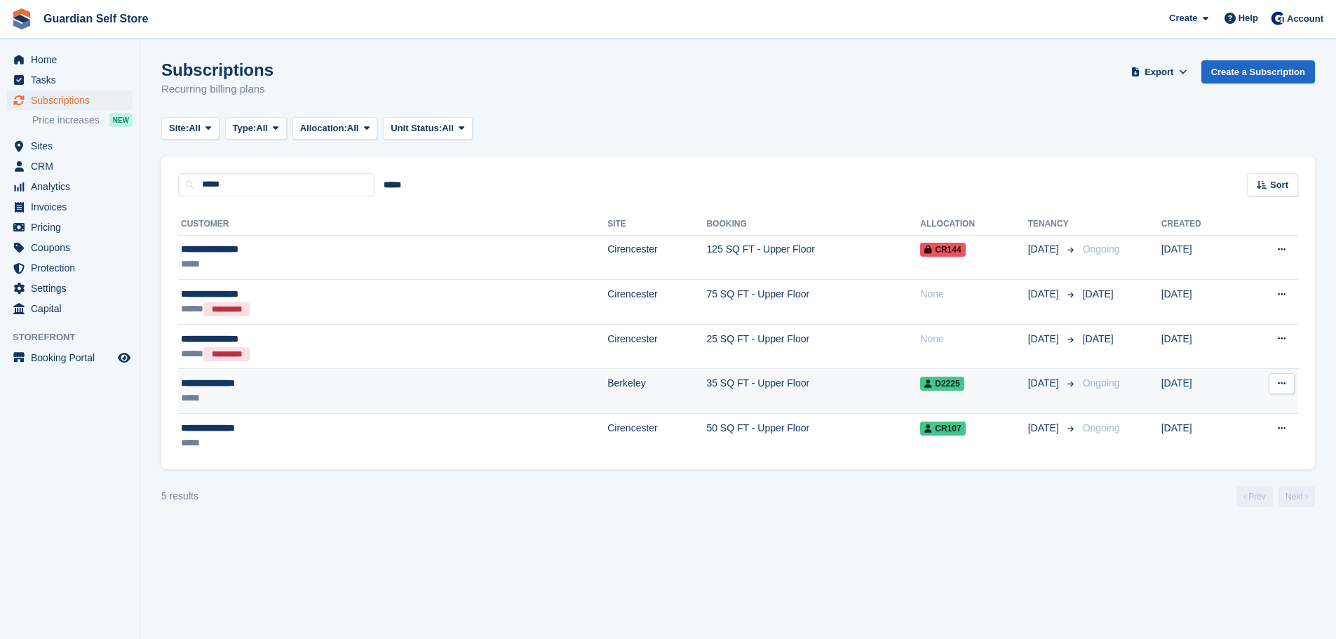
click at [275, 386] on div "**********" at bounding box center [288, 383] width 215 height 15
